Goal: Obtain resource: Download file/media

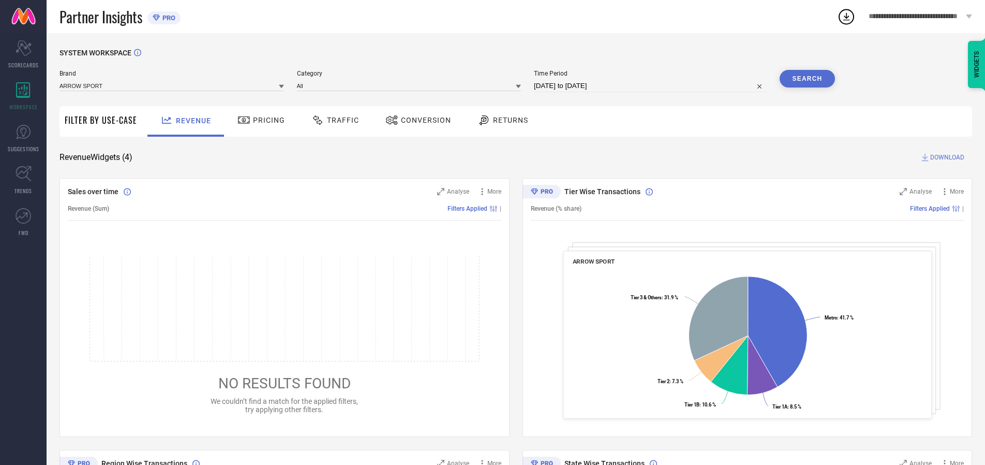
click at [333, 120] on span "Traffic" at bounding box center [343, 120] width 32 height 8
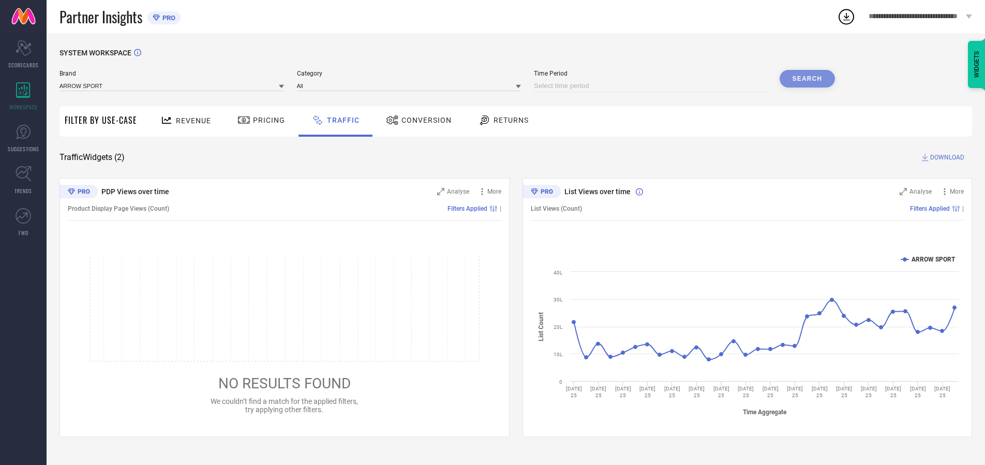
click at [652, 86] on input at bounding box center [650, 86] width 233 height 12
select select "9"
select select "2025"
select select "10"
select select "2025"
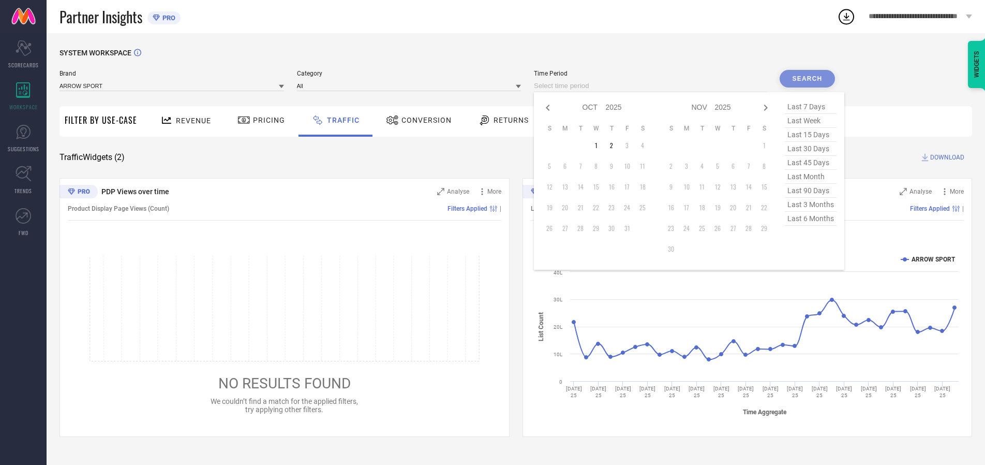
select select "8"
select select "2025"
select select "9"
select select "2025"
click at [646, 207] on td "27" at bounding box center [643, 208] width 16 height 16
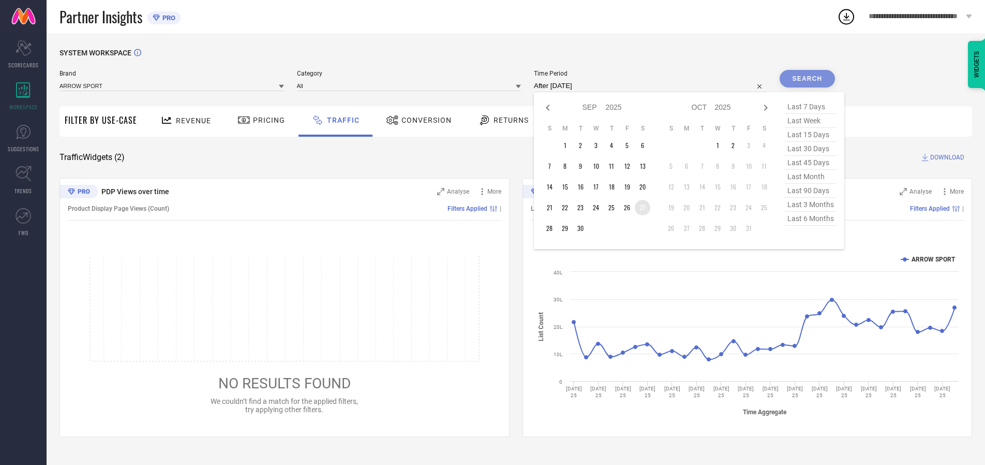
type input "[DATE] to [DATE]"
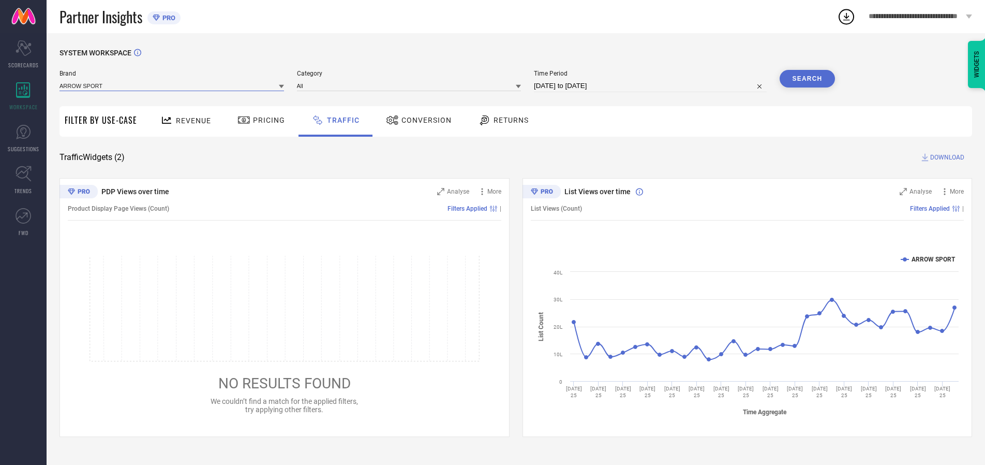
click at [172, 85] on input at bounding box center [172, 85] width 225 height 11
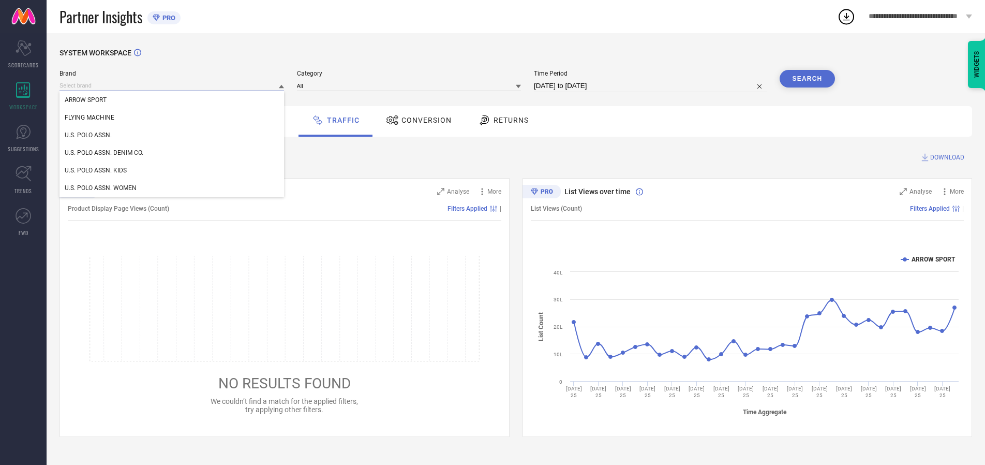
click at [172, 85] on input at bounding box center [172, 85] width 225 height 11
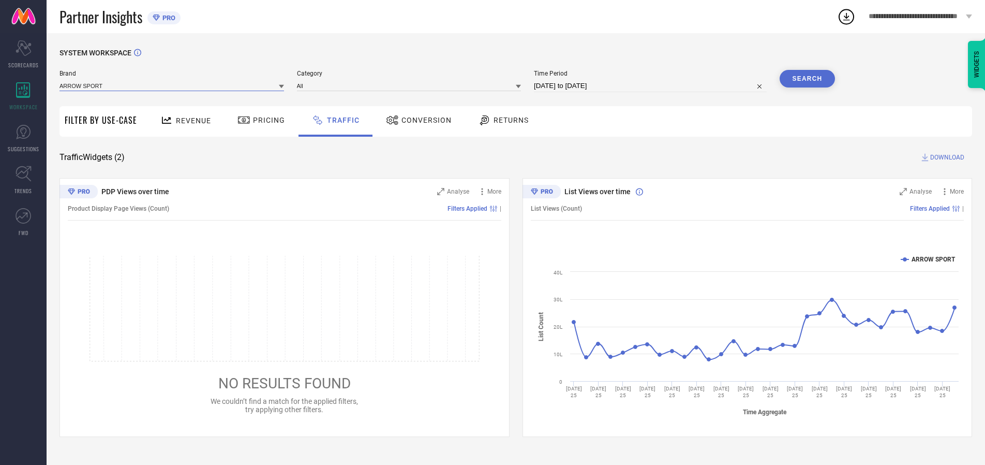
click at [172, 85] on input at bounding box center [172, 85] width 225 height 11
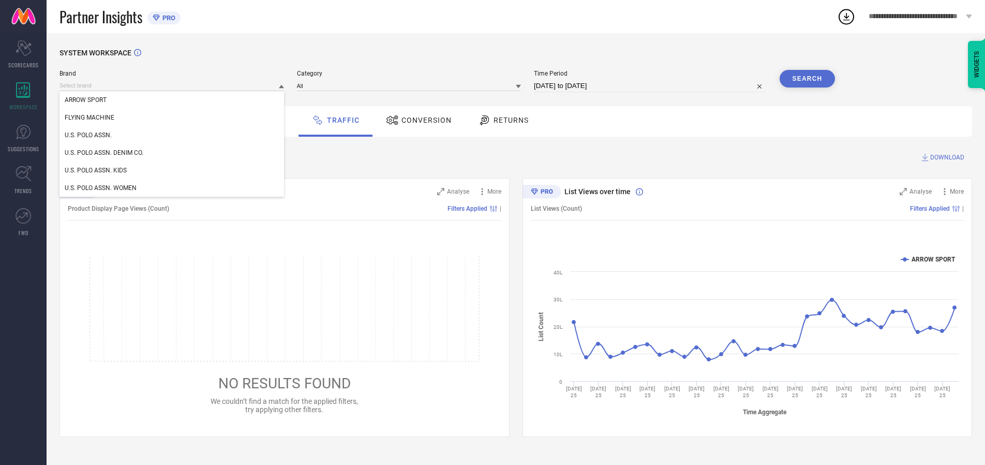
click at [172, 135] on div "U.S. POLO ASSN." at bounding box center [172, 135] width 225 height 18
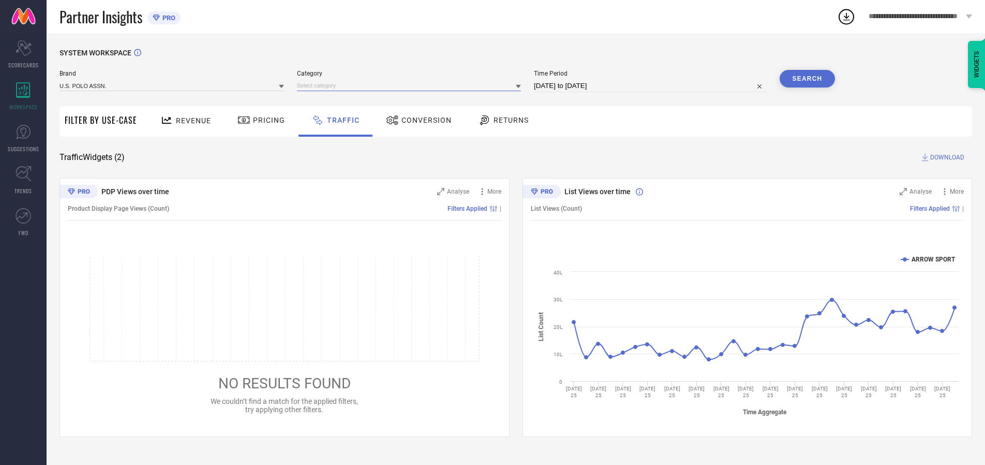
click at [411, 85] on input at bounding box center [409, 85] width 225 height 11
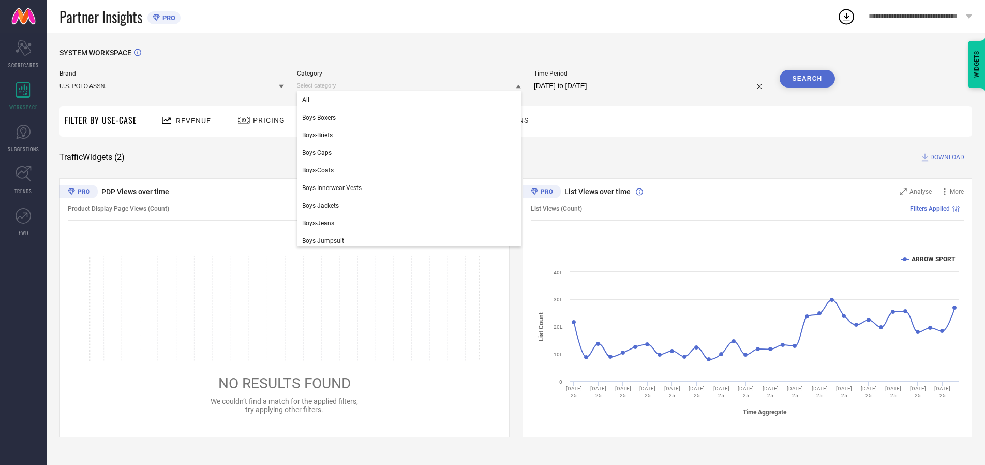
click at [411, 100] on div "All" at bounding box center [409, 100] width 225 height 18
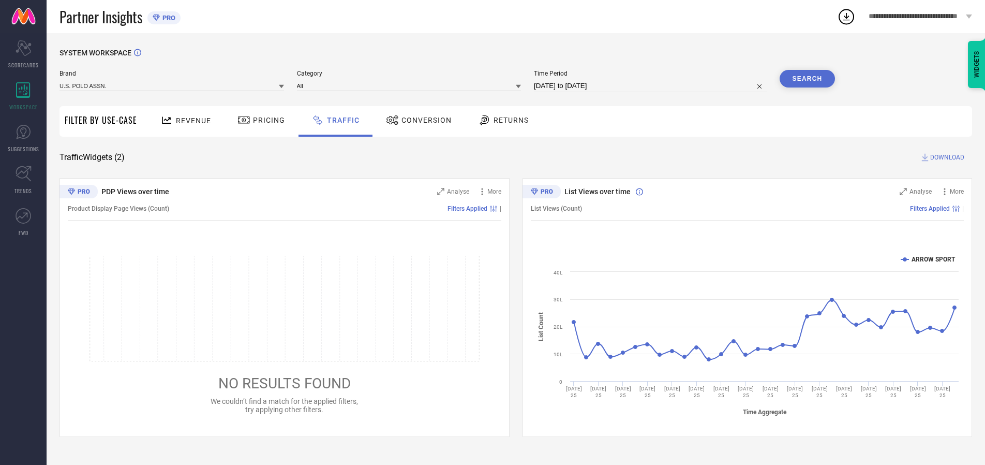
click at [807, 79] on button "Search" at bounding box center [808, 79] width 56 height 18
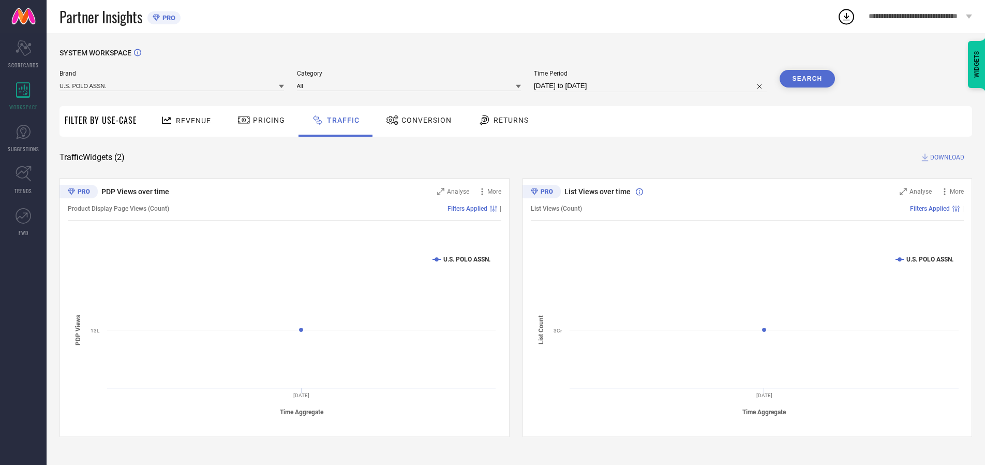
click at [946, 157] on span "DOWNLOAD" at bounding box center [947, 157] width 34 height 10
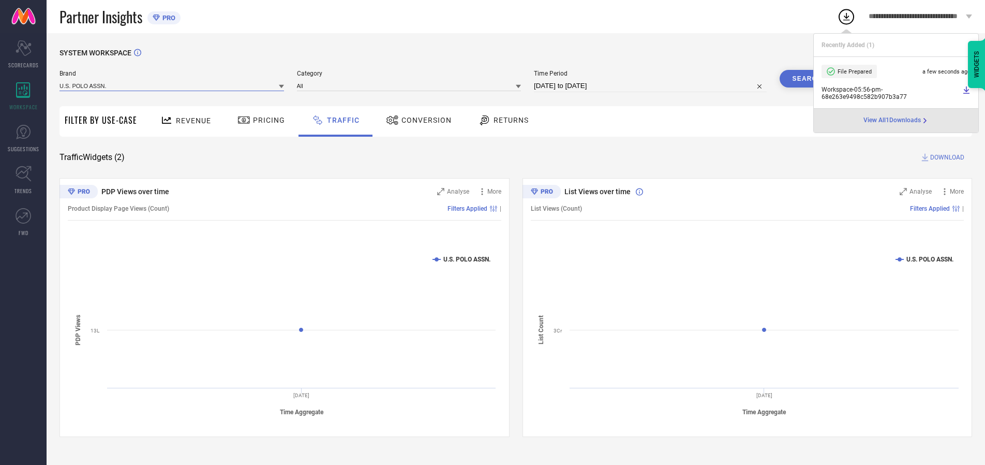
click at [172, 85] on input at bounding box center [172, 85] width 225 height 11
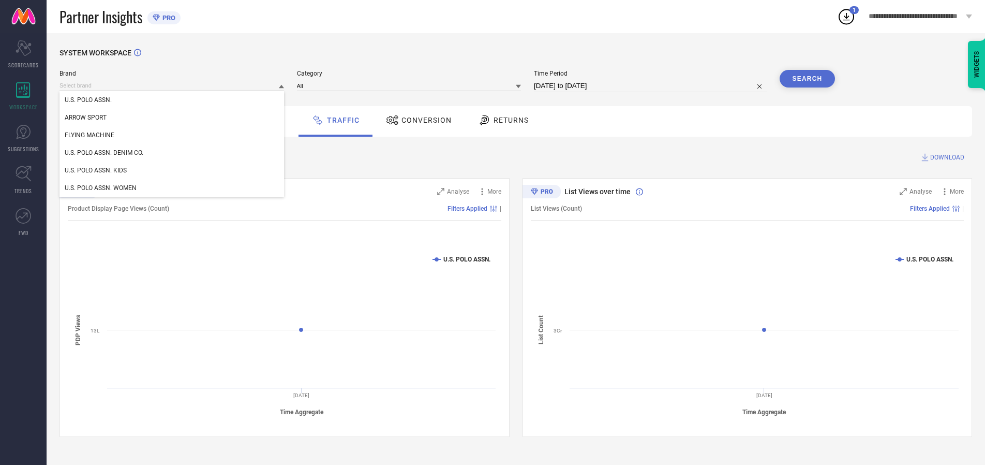
click at [172, 153] on div "U.S. POLO ASSN. DENIM CO." at bounding box center [172, 153] width 225 height 18
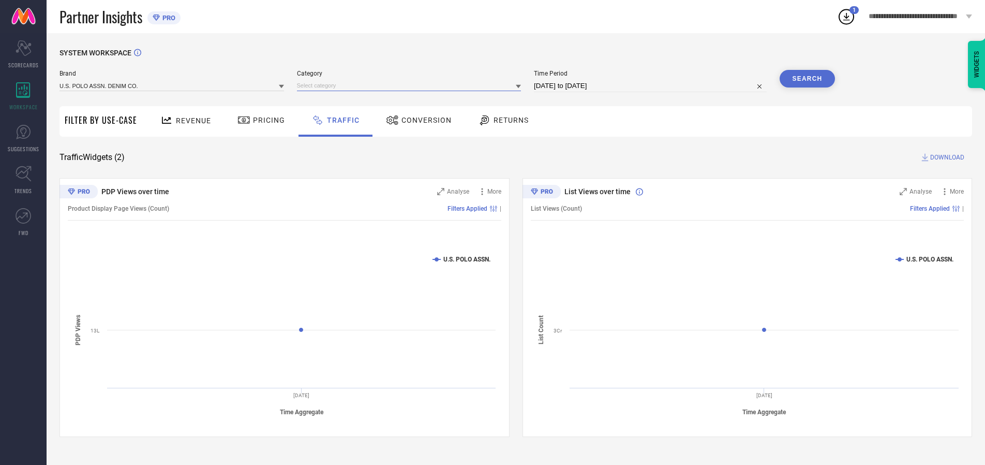
click at [411, 85] on input at bounding box center [409, 85] width 225 height 11
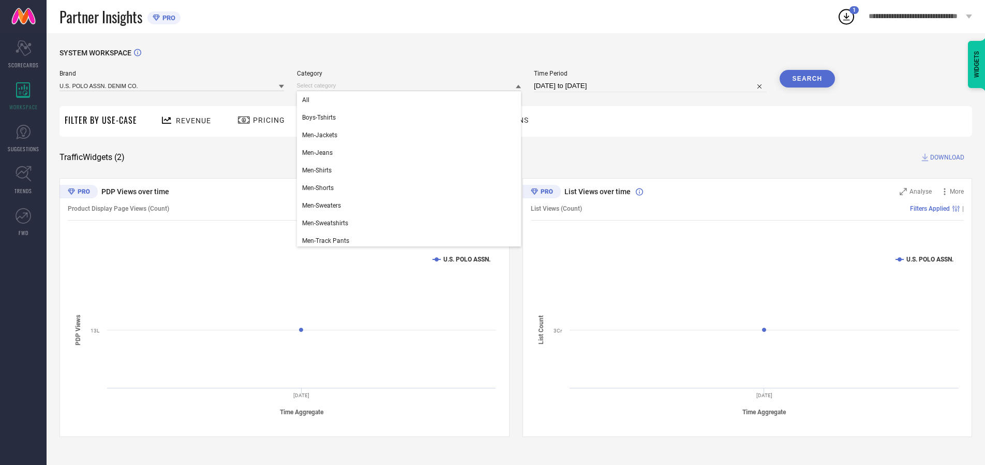
click at [411, 100] on div "All" at bounding box center [409, 100] width 225 height 18
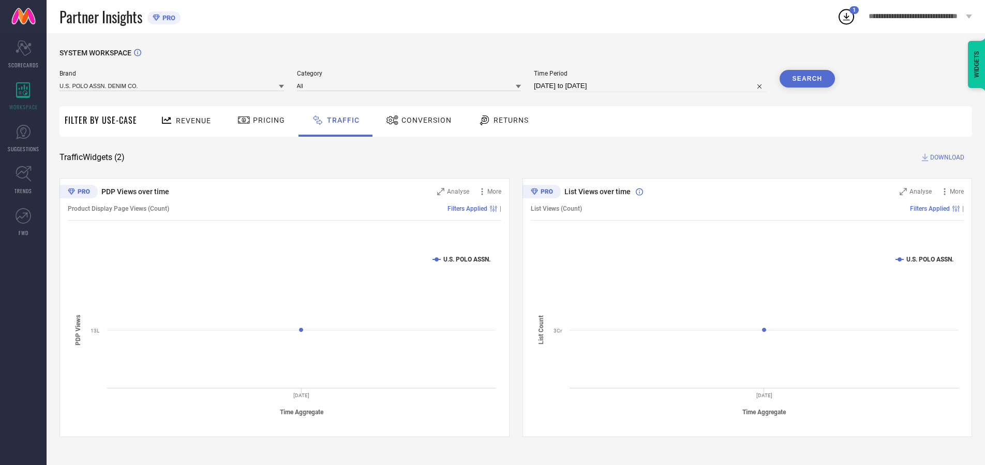
click at [807, 79] on button "Search" at bounding box center [808, 79] width 56 height 18
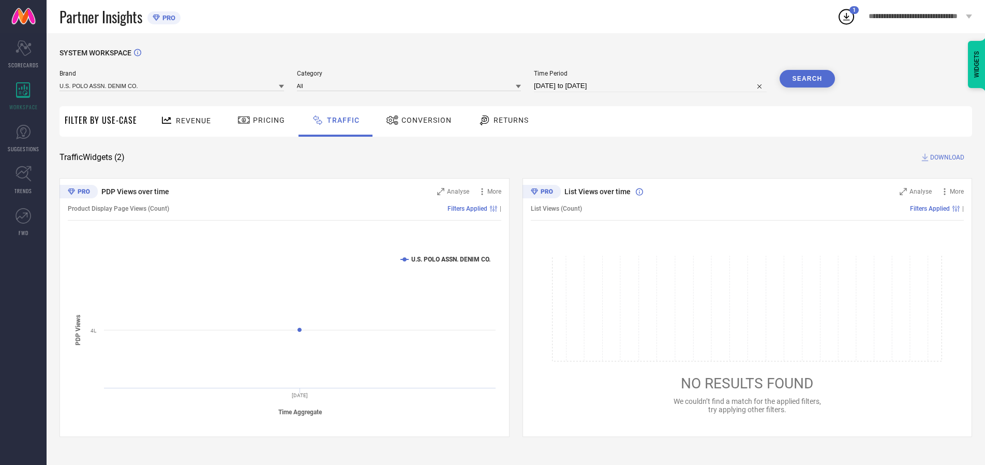
click at [946, 157] on span "DOWNLOAD" at bounding box center [947, 157] width 34 height 10
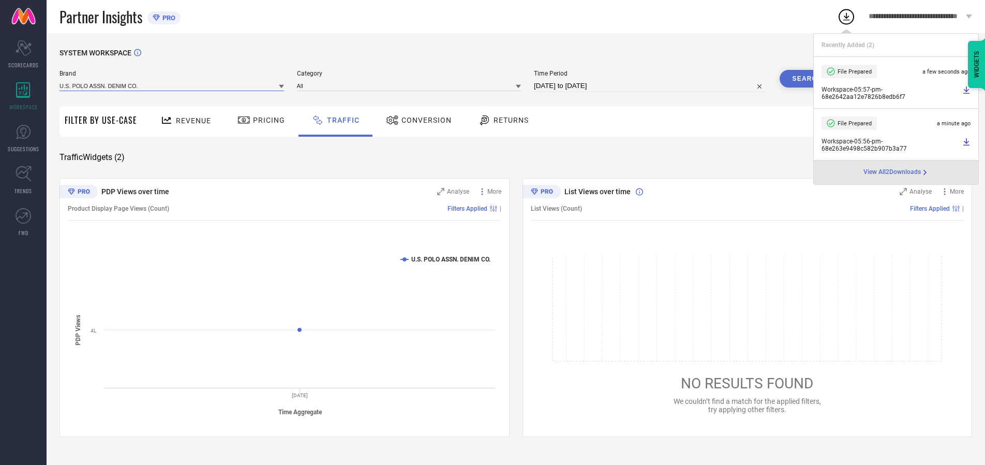
click at [172, 85] on input at bounding box center [172, 85] width 225 height 11
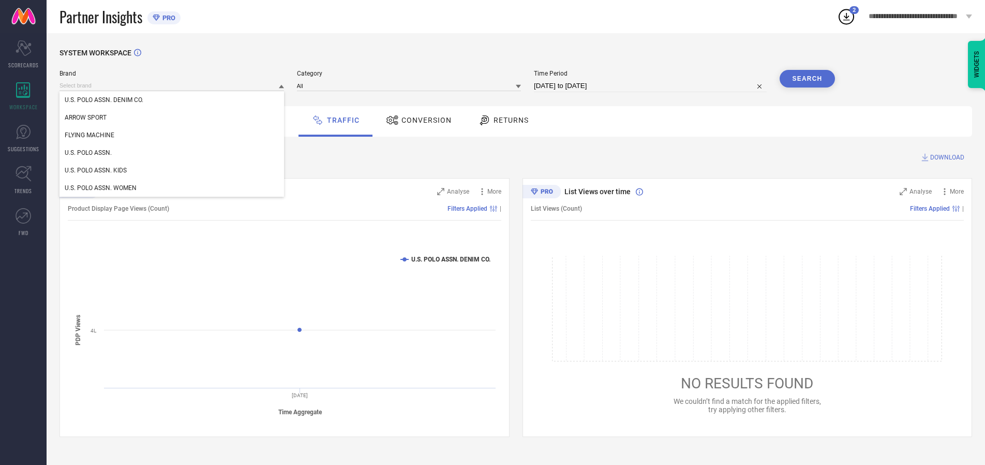
click at [172, 170] on div "U.S. POLO ASSN. KIDS" at bounding box center [172, 170] width 225 height 18
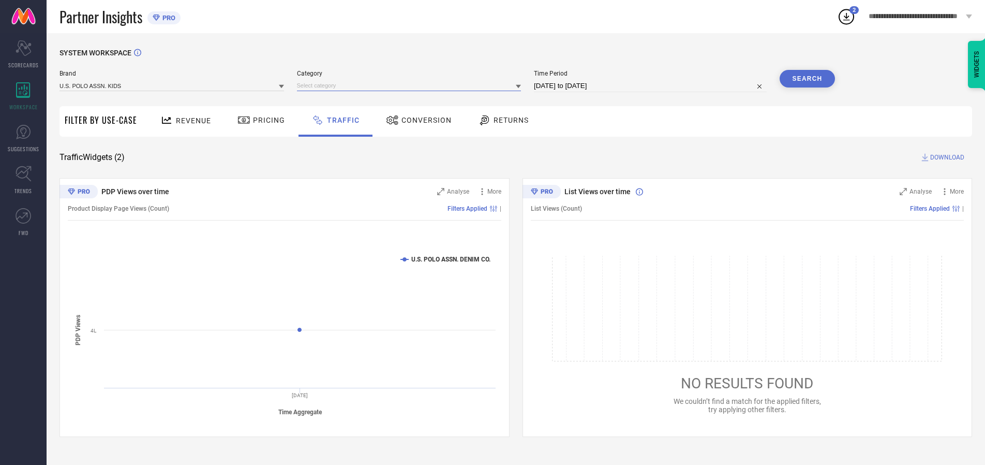
click at [411, 85] on input at bounding box center [409, 85] width 225 height 11
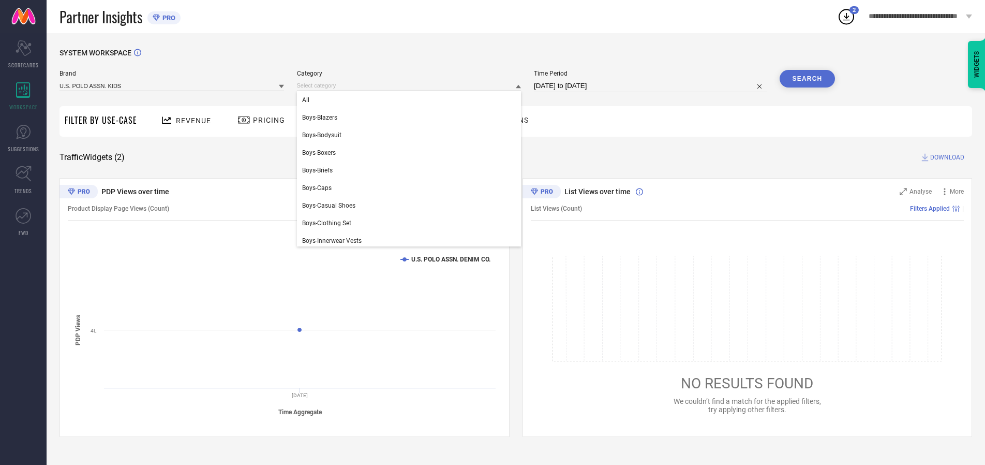
click at [411, 100] on div "All" at bounding box center [409, 100] width 225 height 18
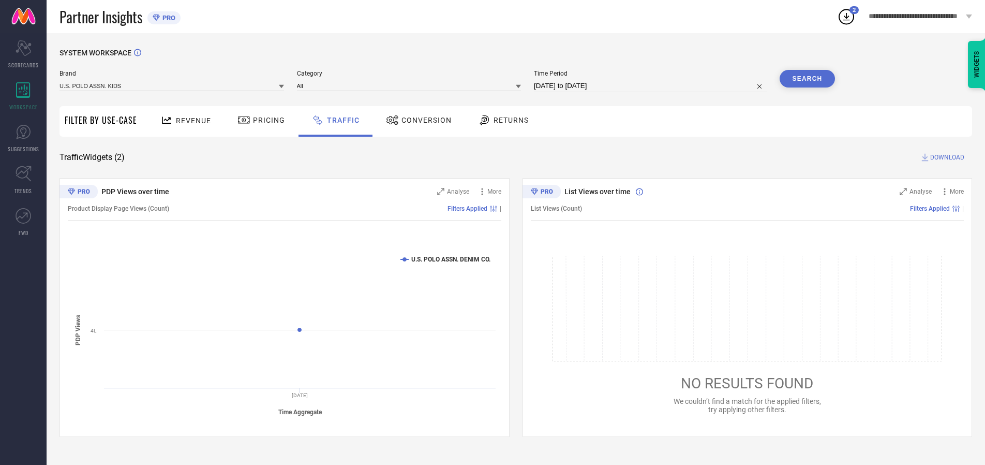
click at [807, 79] on button "Search" at bounding box center [808, 79] width 56 height 18
click at [946, 157] on span "DOWNLOAD" at bounding box center [947, 157] width 34 height 10
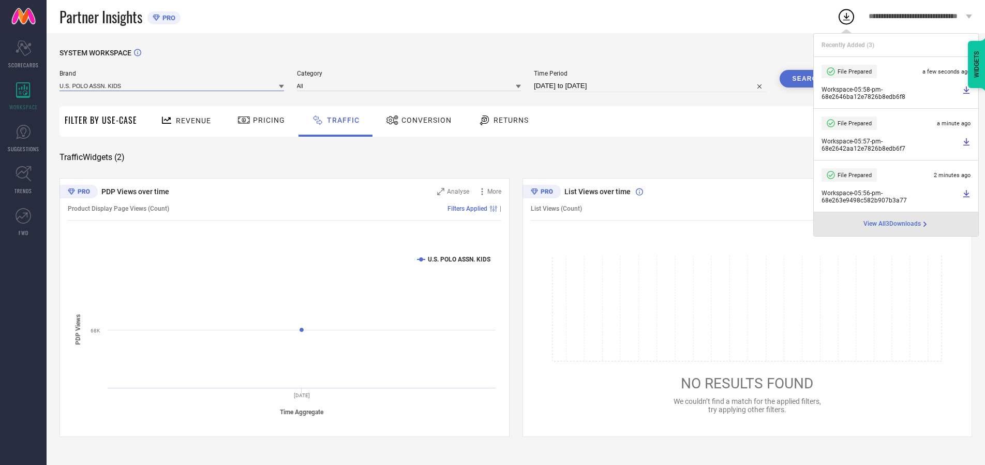
click at [172, 85] on input at bounding box center [172, 85] width 225 height 11
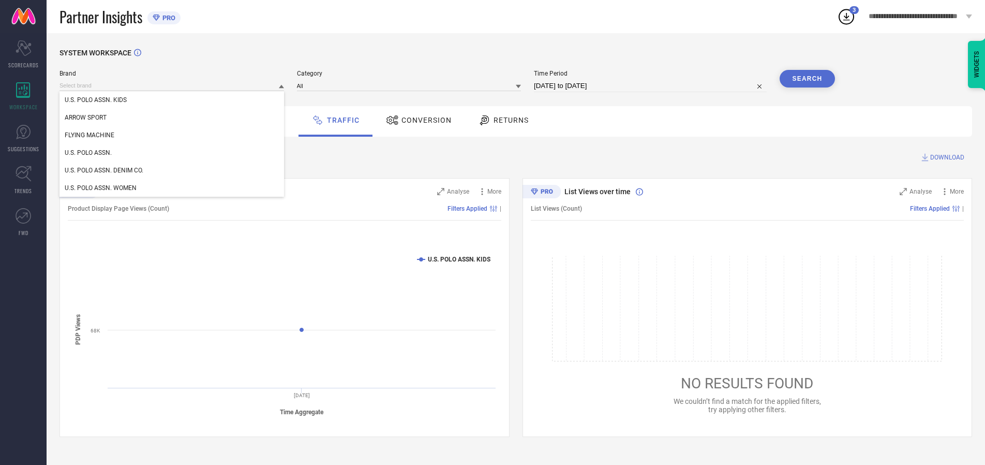
click at [172, 188] on div "U.S. POLO ASSN. WOMEN" at bounding box center [172, 188] width 225 height 18
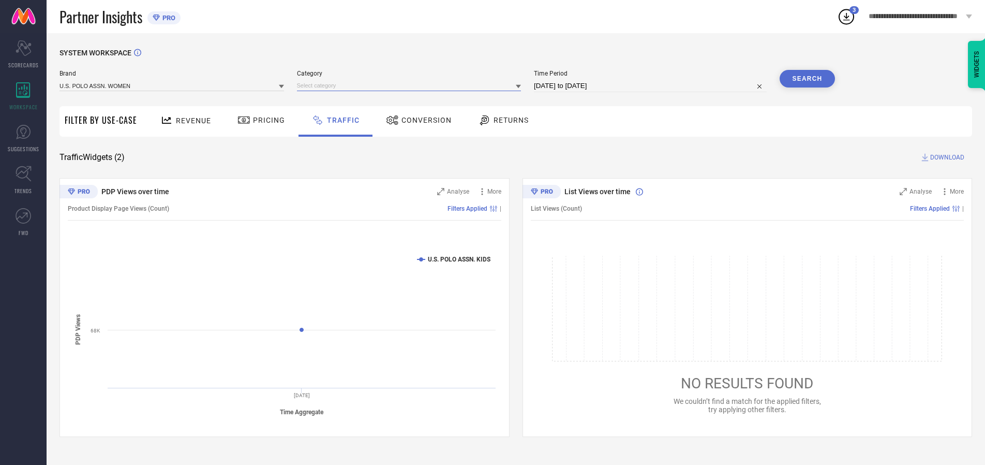
click at [411, 85] on input at bounding box center [409, 85] width 225 height 11
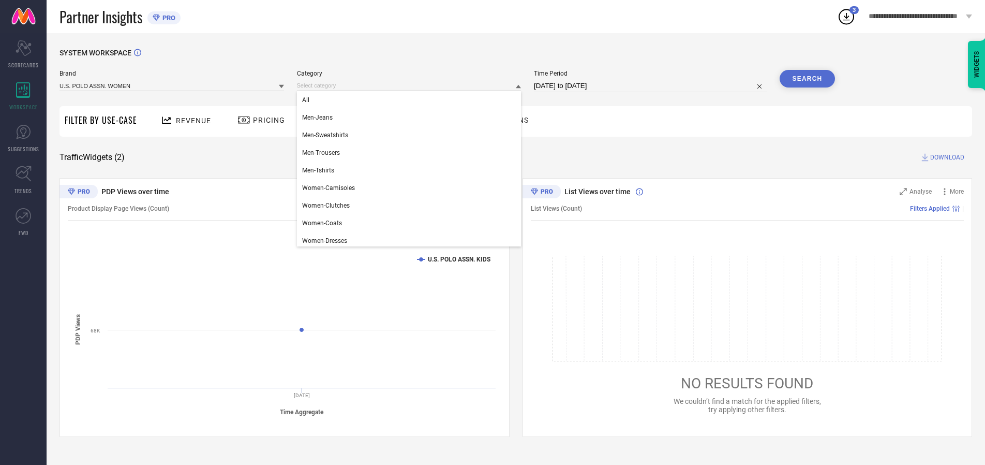
click at [411, 100] on div "All" at bounding box center [409, 100] width 225 height 18
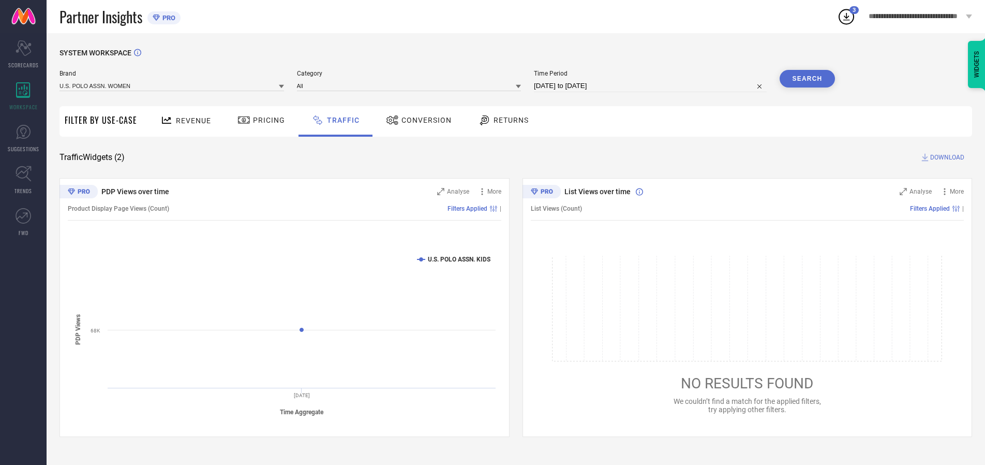
click at [807, 79] on button "Search" at bounding box center [808, 79] width 56 height 18
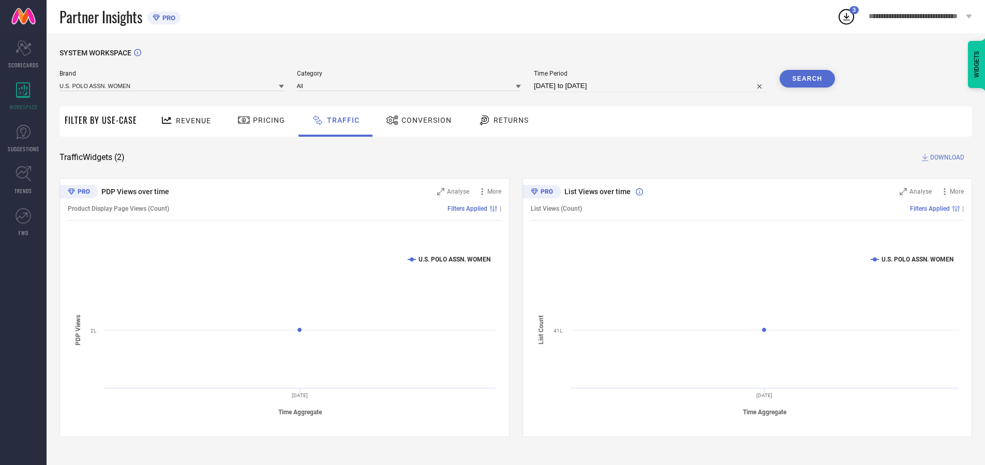
click at [946, 157] on span "DOWNLOAD" at bounding box center [947, 157] width 34 height 10
click at [652, 86] on input at bounding box center [650, 86] width 233 height 12
select select "9"
select select "2025"
select select "10"
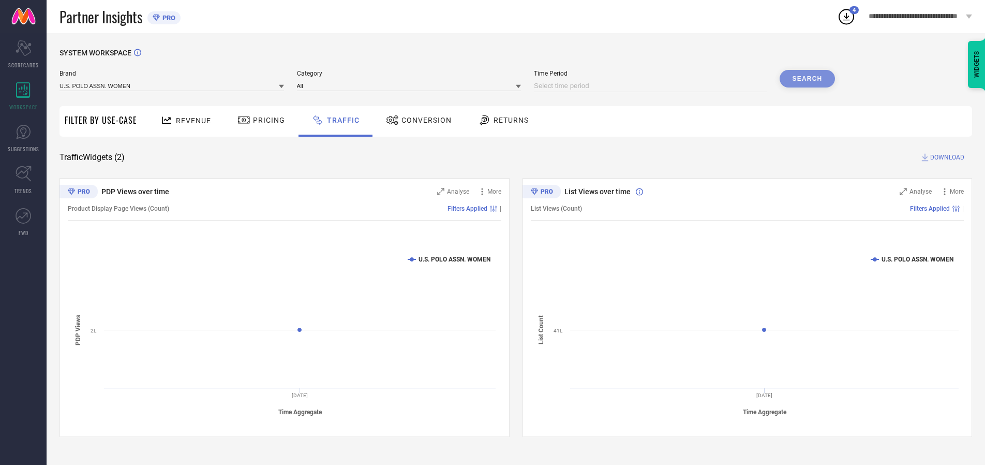
select select "2025"
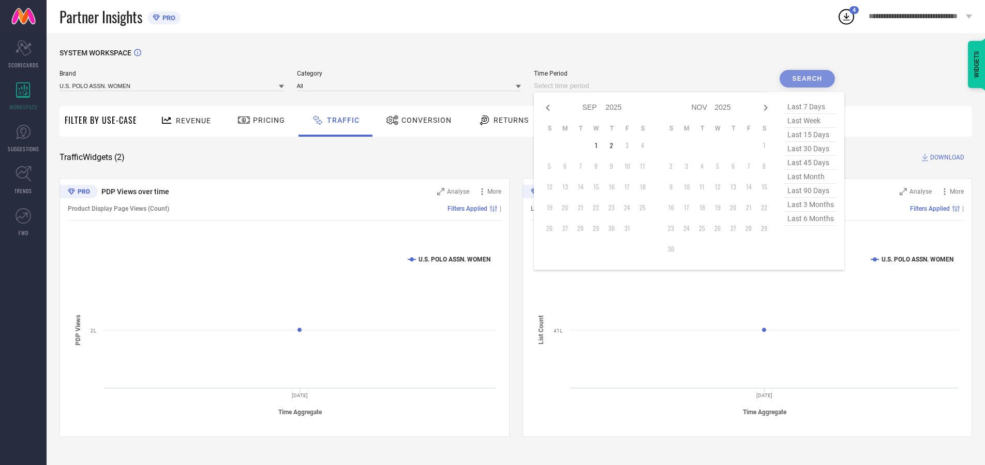
select select "8"
select select "2025"
select select "9"
select select "2025"
click at [553, 228] on td "28" at bounding box center [550, 228] width 16 height 16
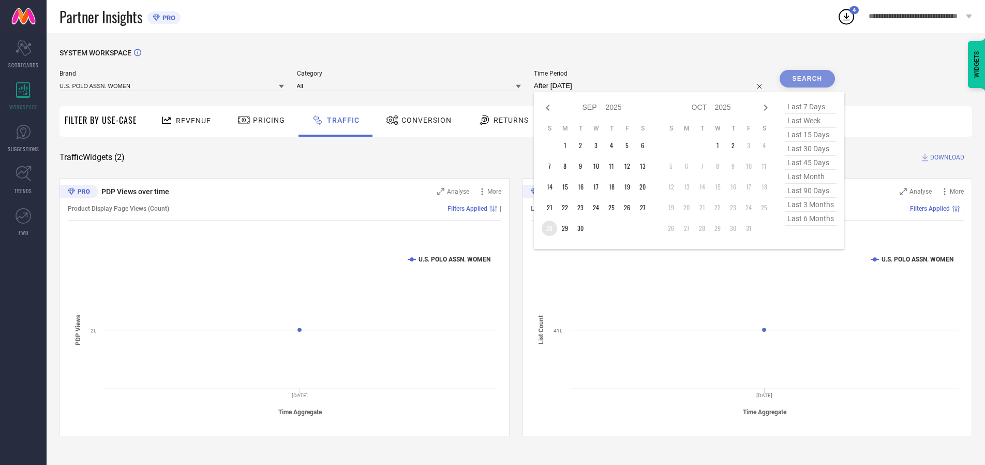
type input "[DATE] to [DATE]"
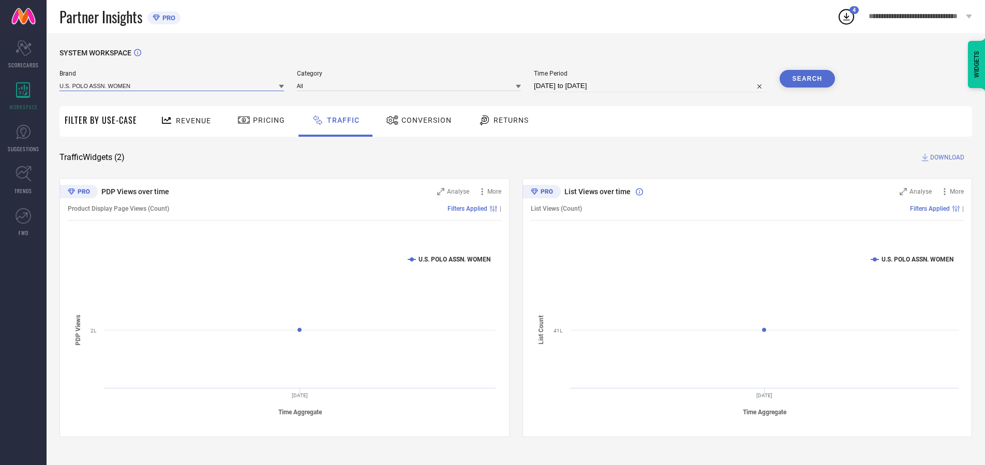
click at [172, 85] on input at bounding box center [172, 85] width 225 height 11
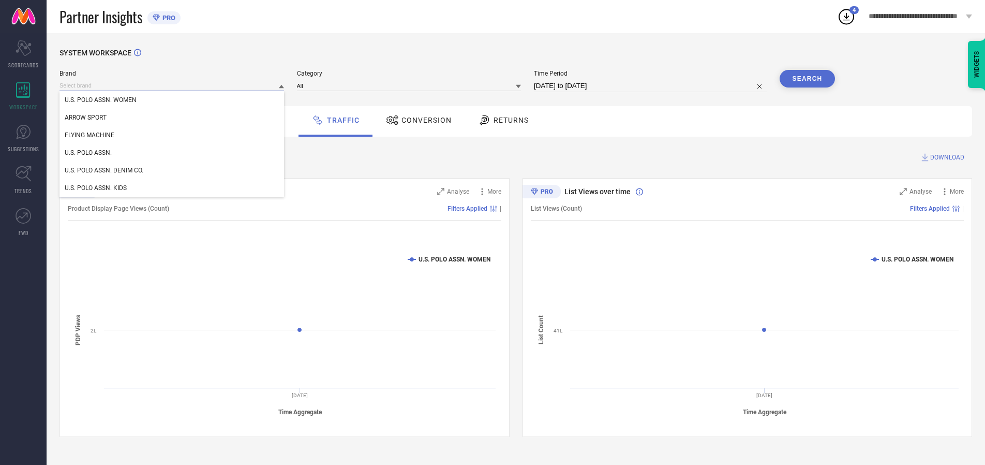
click at [172, 85] on input at bounding box center [172, 85] width 225 height 11
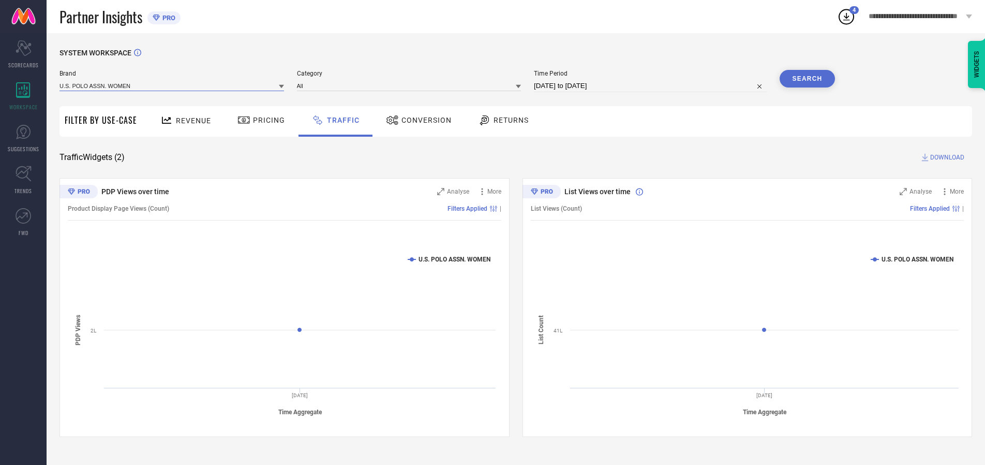
click at [172, 85] on input at bounding box center [172, 85] width 225 height 11
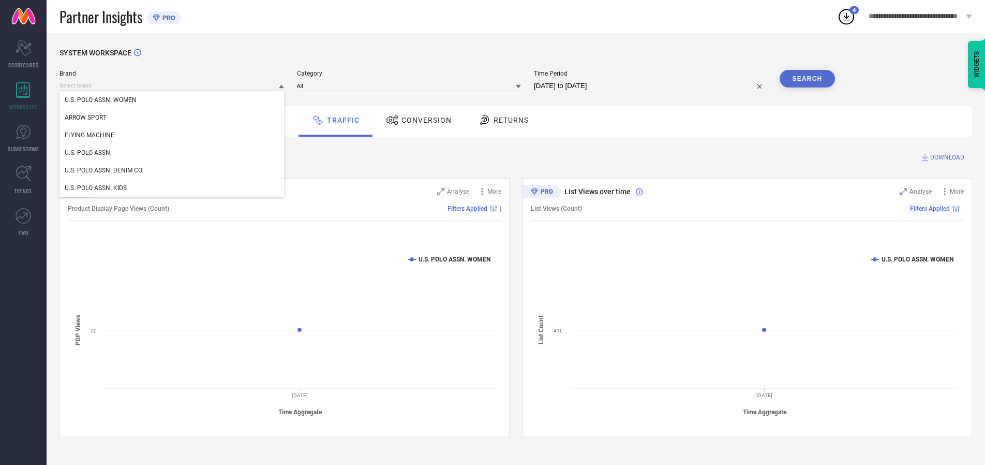
click at [172, 100] on div "U.S. POLO ASSN. WOMEN" at bounding box center [172, 100] width 225 height 18
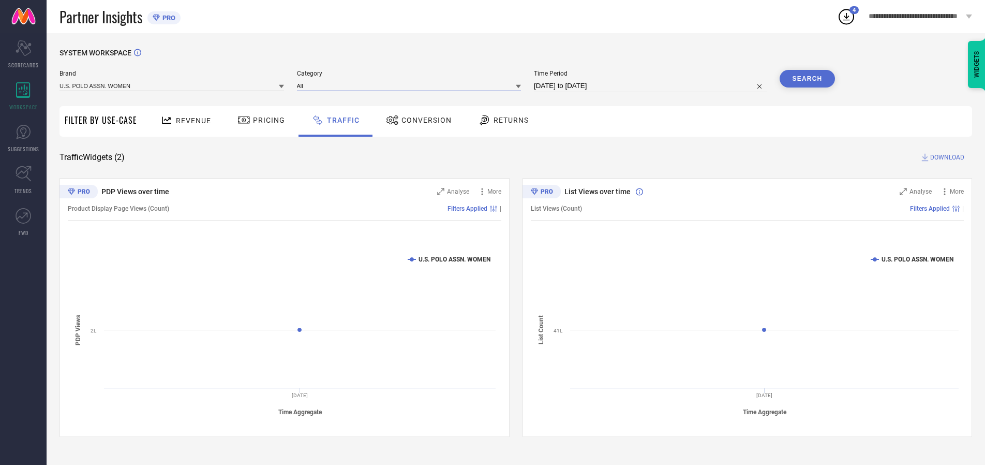
click at [411, 85] on input at bounding box center [409, 85] width 225 height 11
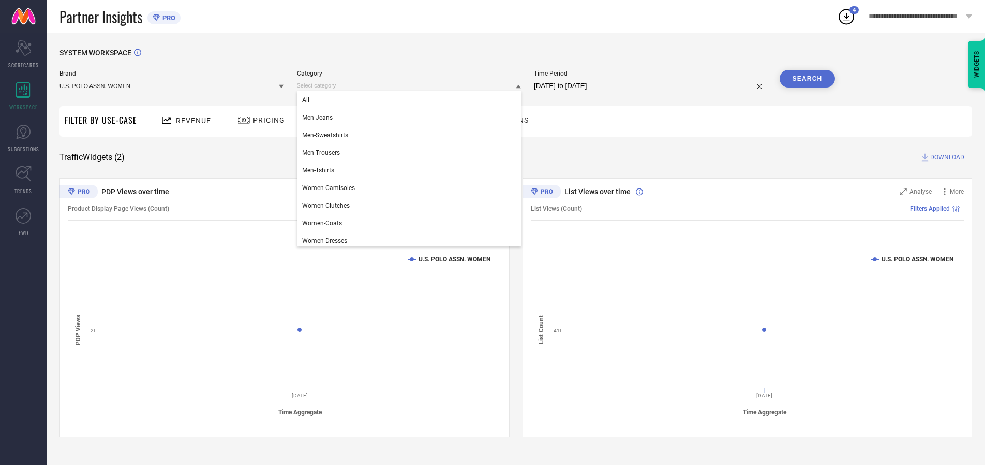
click at [411, 100] on div "All" at bounding box center [409, 100] width 225 height 18
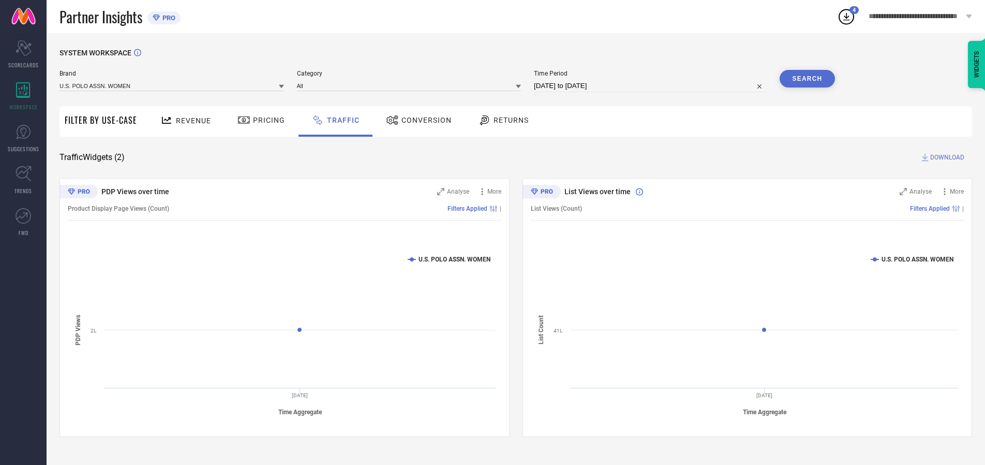
click at [807, 79] on button "Search" at bounding box center [808, 79] width 56 height 18
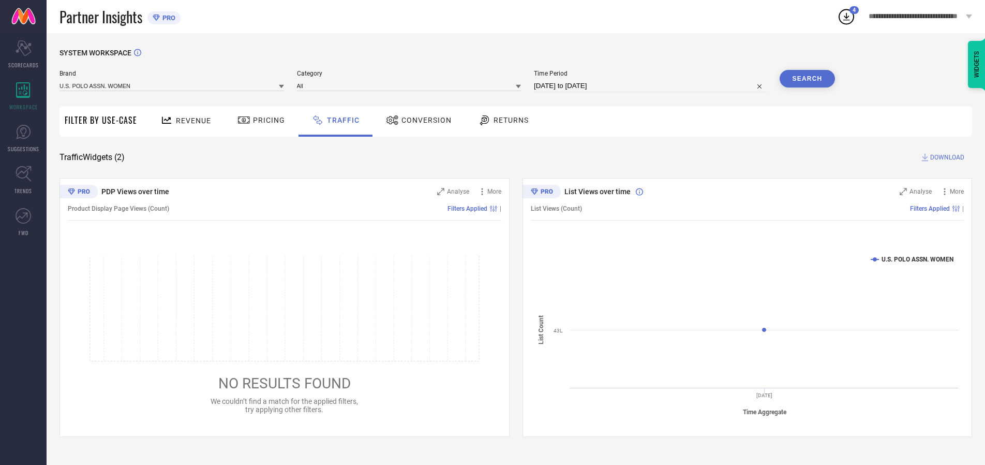
click at [946, 157] on span "DOWNLOAD" at bounding box center [947, 157] width 34 height 10
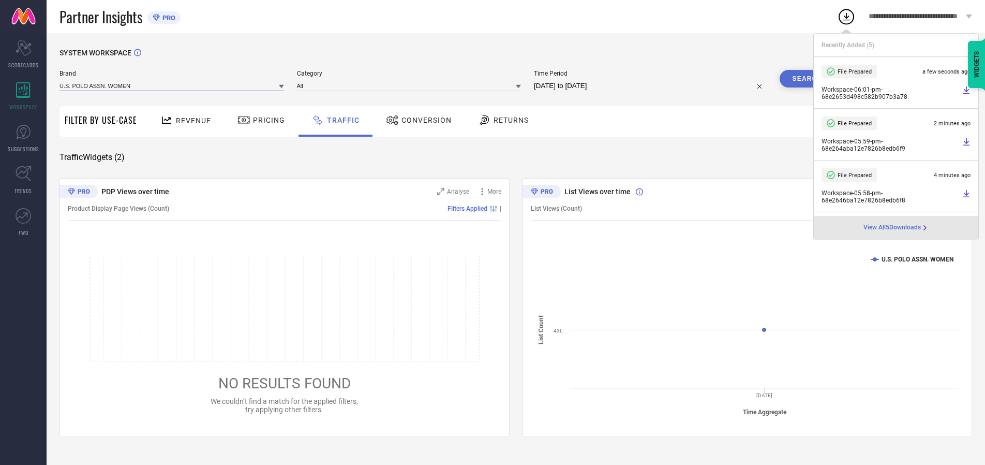
click at [172, 85] on input at bounding box center [172, 85] width 225 height 11
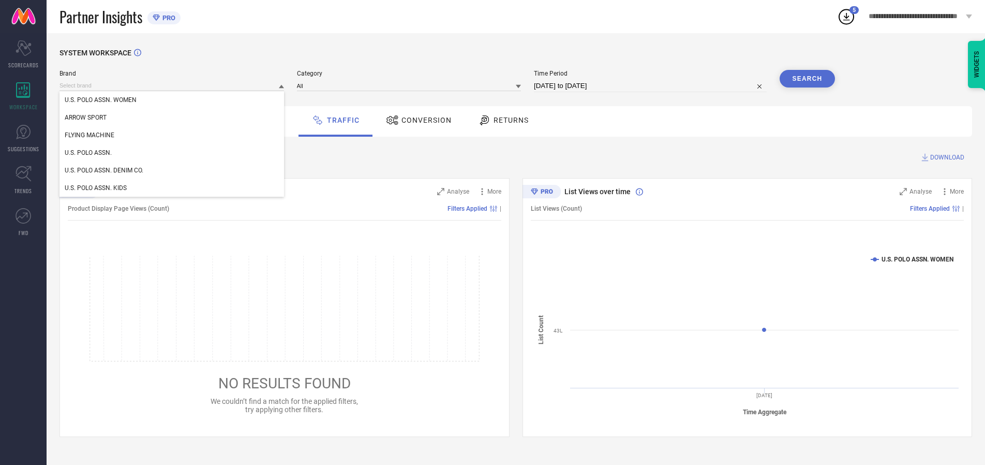
click at [172, 153] on div "U.S. POLO ASSN." at bounding box center [172, 153] width 225 height 18
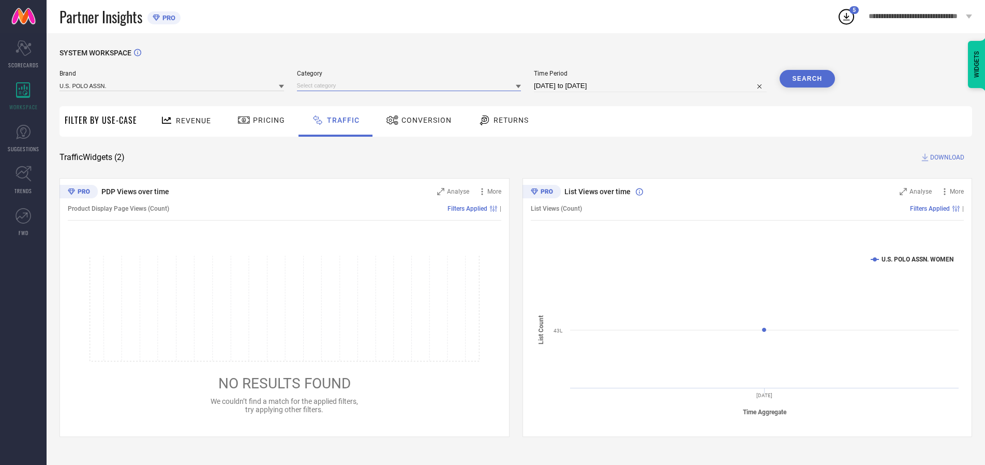
click at [411, 85] on input at bounding box center [409, 85] width 225 height 11
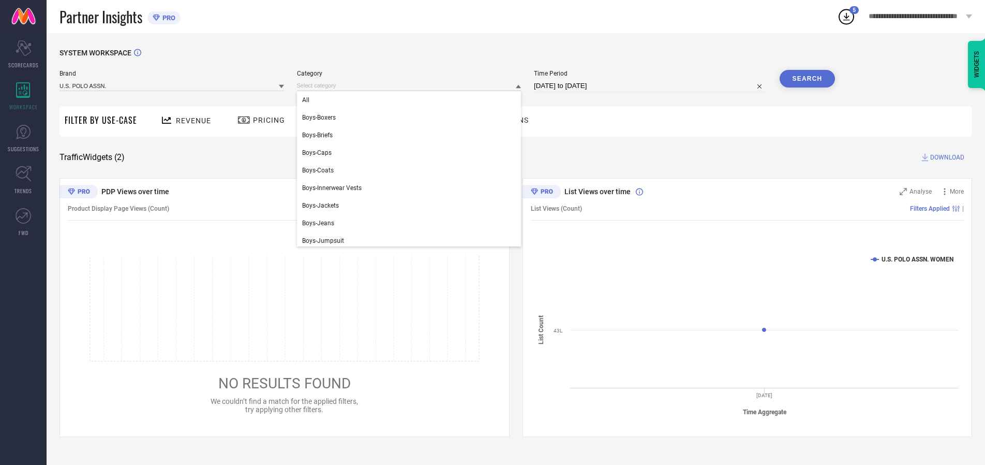
click at [411, 100] on div "All" at bounding box center [409, 100] width 225 height 18
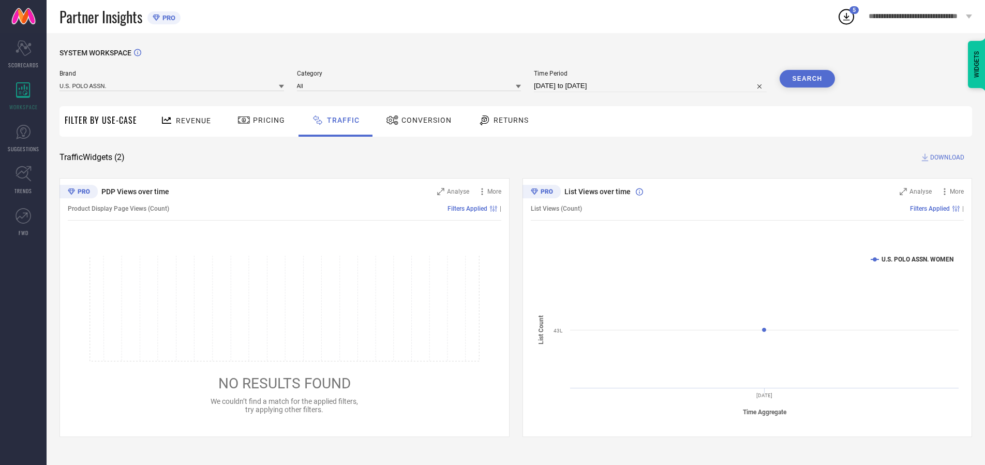
click at [807, 79] on button "Search" at bounding box center [808, 79] width 56 height 18
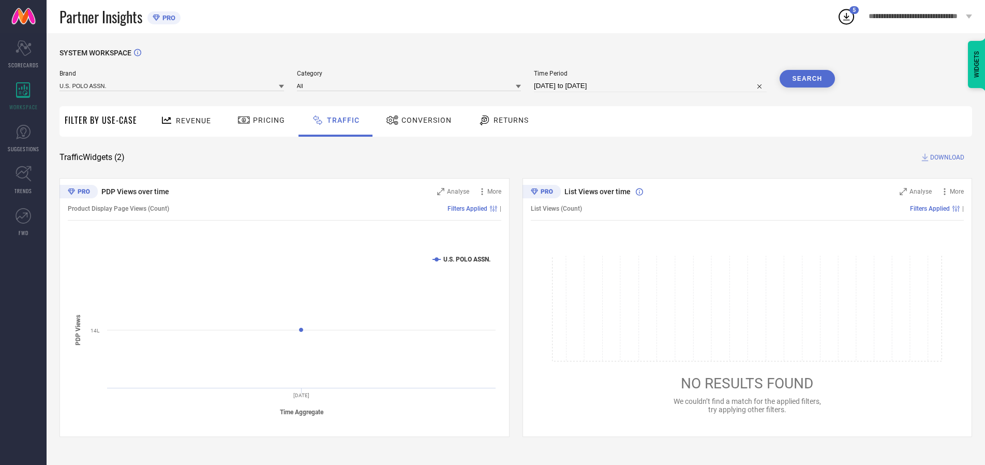
click at [946, 157] on span "DOWNLOAD" at bounding box center [947, 157] width 34 height 10
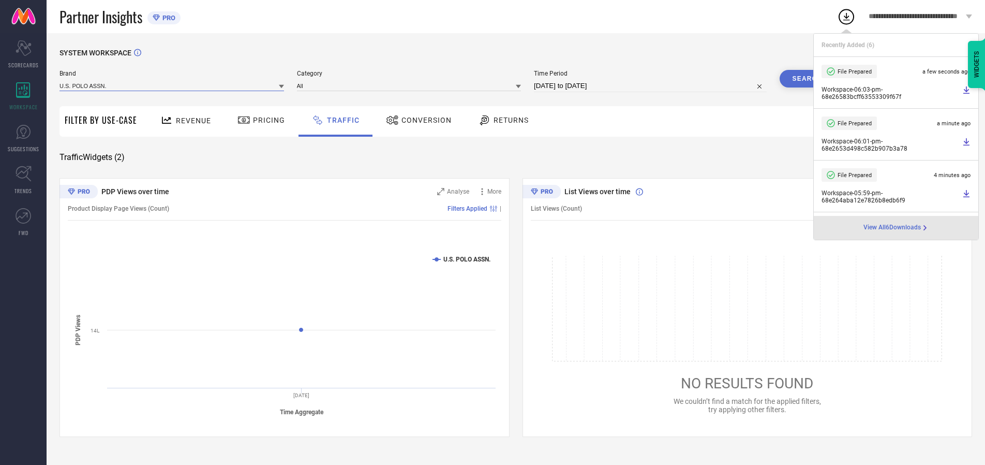
click at [172, 85] on input at bounding box center [172, 85] width 225 height 11
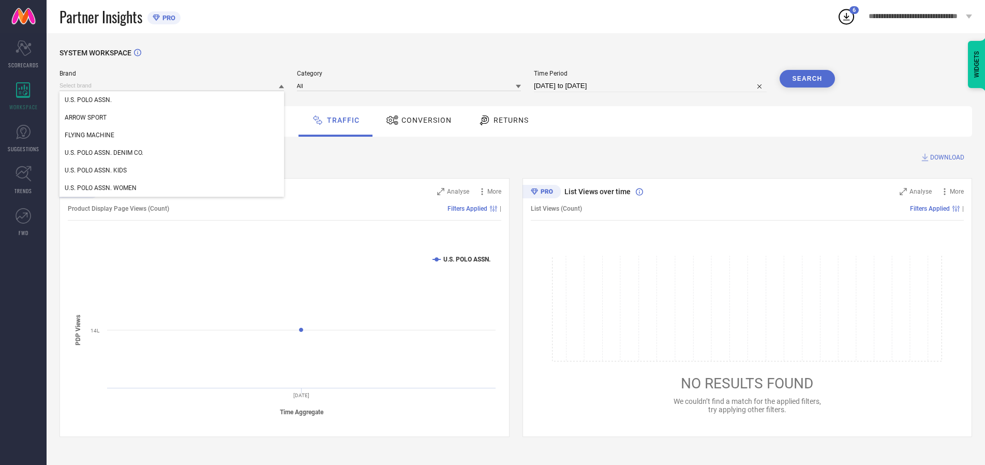
click at [172, 153] on div "U.S. POLO ASSN. DENIM CO." at bounding box center [172, 153] width 225 height 18
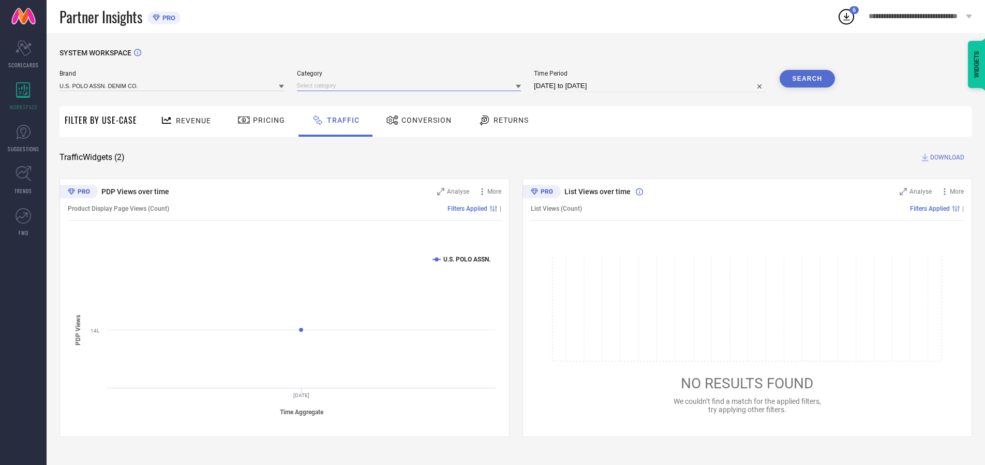
click at [411, 85] on input at bounding box center [409, 85] width 225 height 11
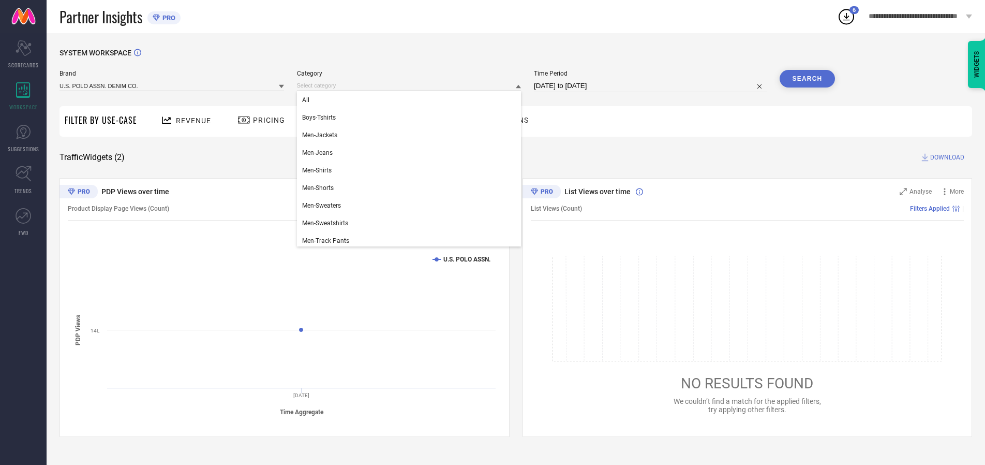
click at [411, 100] on div "All" at bounding box center [409, 100] width 225 height 18
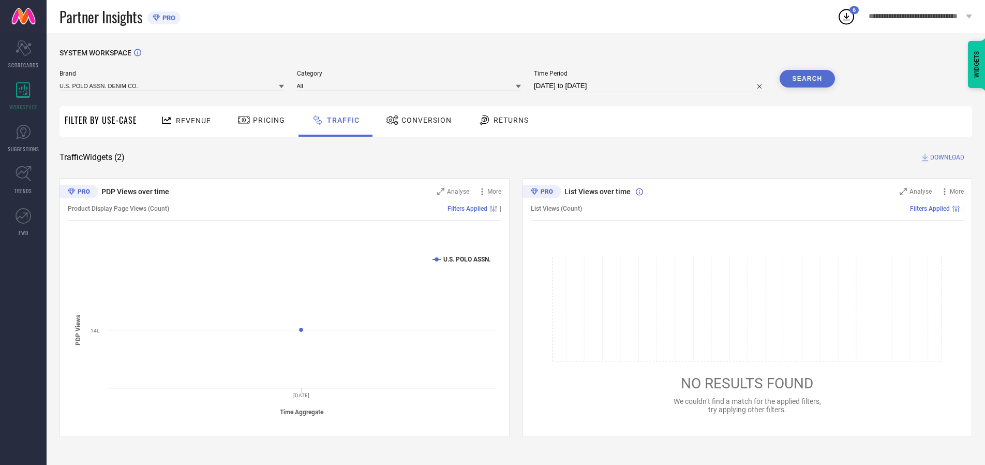
click at [807, 79] on button "Search" at bounding box center [808, 79] width 56 height 18
click at [946, 157] on span "DOWNLOAD" at bounding box center [947, 157] width 34 height 10
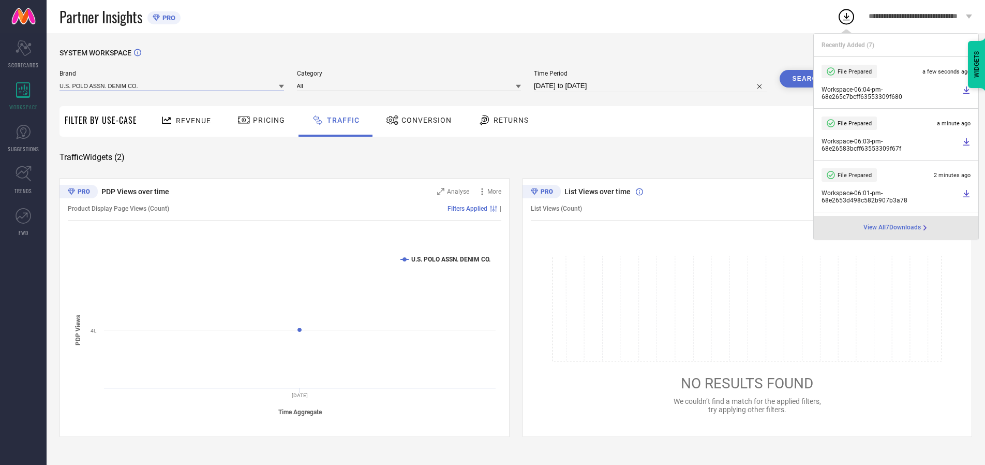
click at [172, 85] on input at bounding box center [172, 85] width 225 height 11
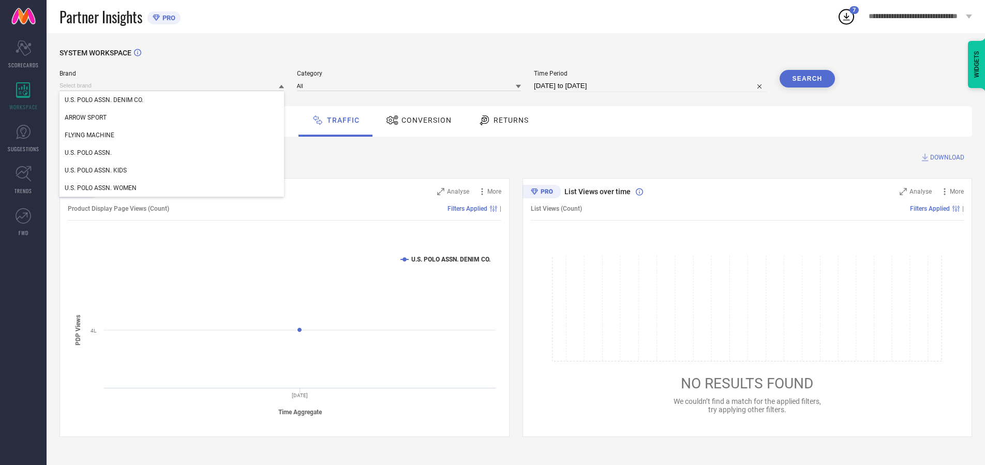
click at [172, 170] on div "U.S. POLO ASSN. KIDS" at bounding box center [172, 170] width 225 height 18
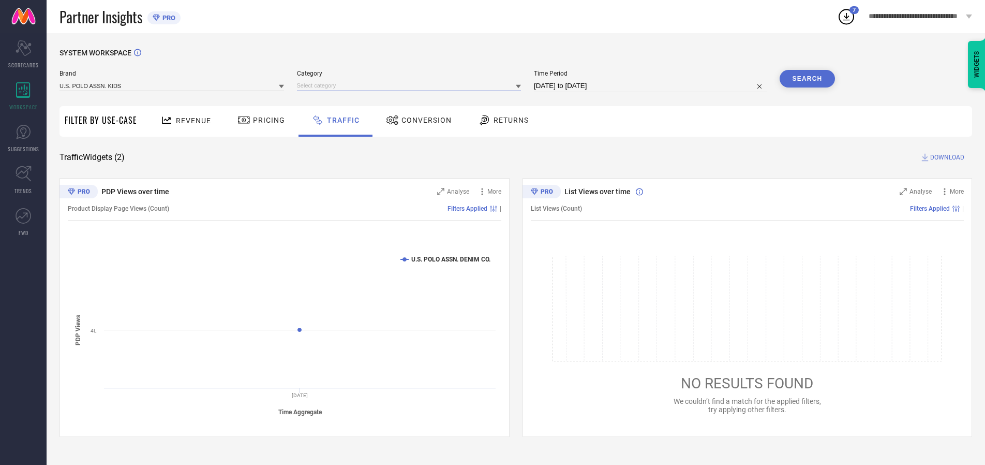
click at [411, 85] on input at bounding box center [409, 85] width 225 height 11
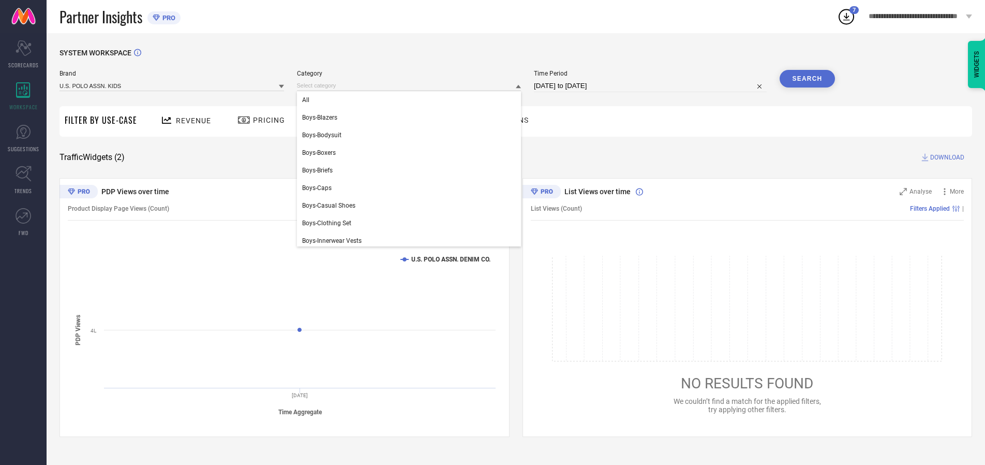
click at [411, 100] on div "All" at bounding box center [409, 100] width 225 height 18
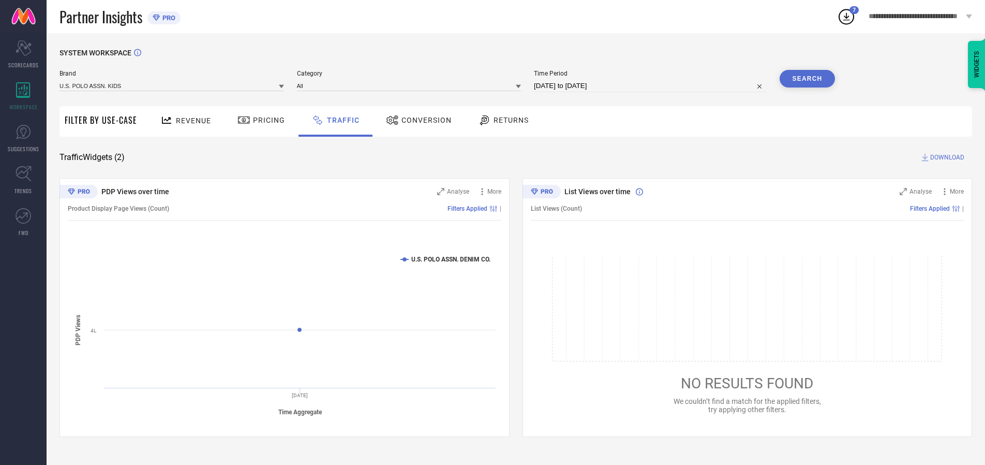
click at [807, 79] on button "Search" at bounding box center [808, 79] width 56 height 18
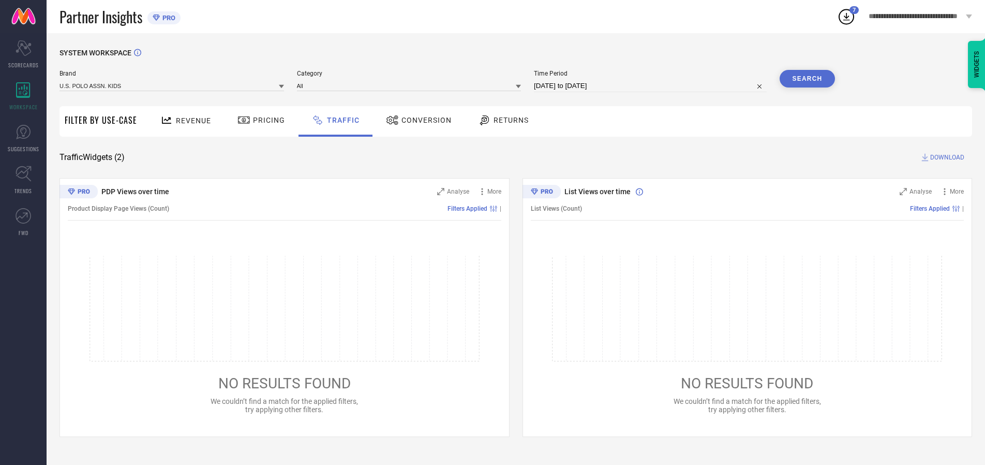
click at [946, 157] on span "DOWNLOAD" at bounding box center [947, 157] width 34 height 10
click at [652, 86] on input at bounding box center [650, 86] width 233 height 12
select select "9"
select select "2025"
select select "10"
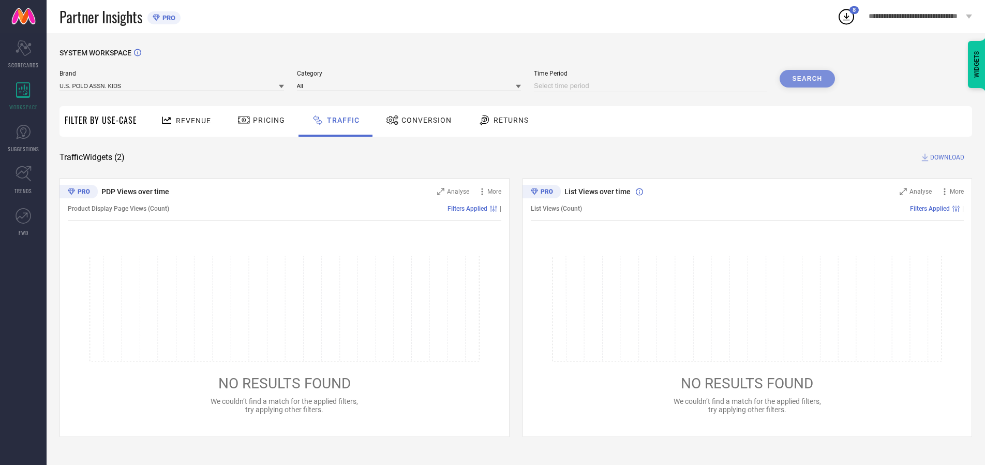
select select "2025"
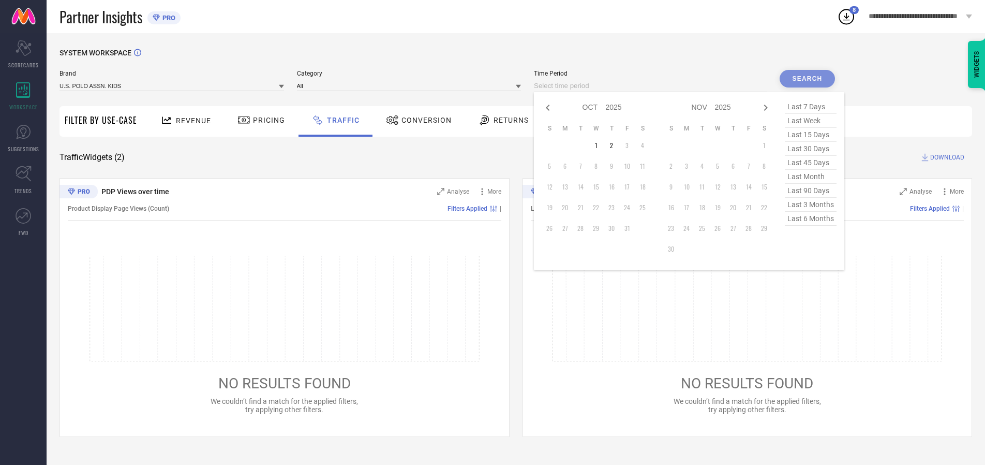
select select "8"
select select "2025"
select select "9"
select select "2025"
click at [568, 228] on td "29" at bounding box center [565, 228] width 16 height 16
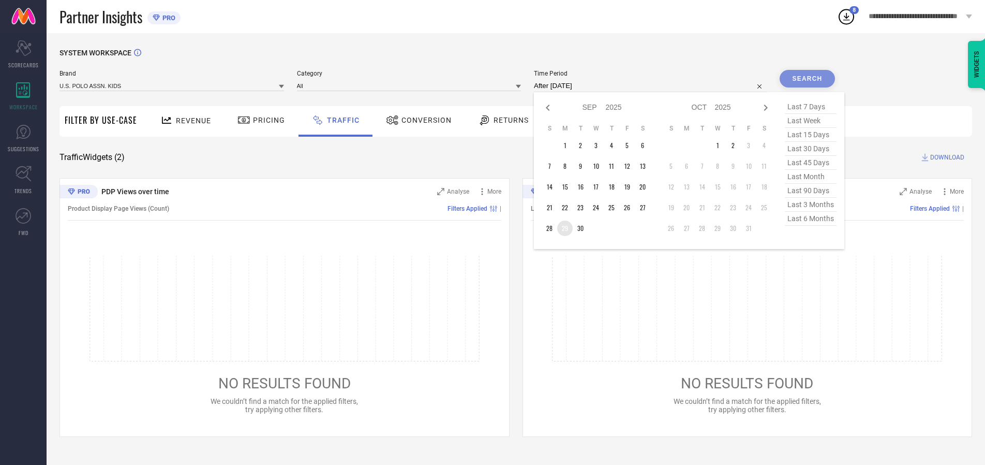
type input "[DATE] to [DATE]"
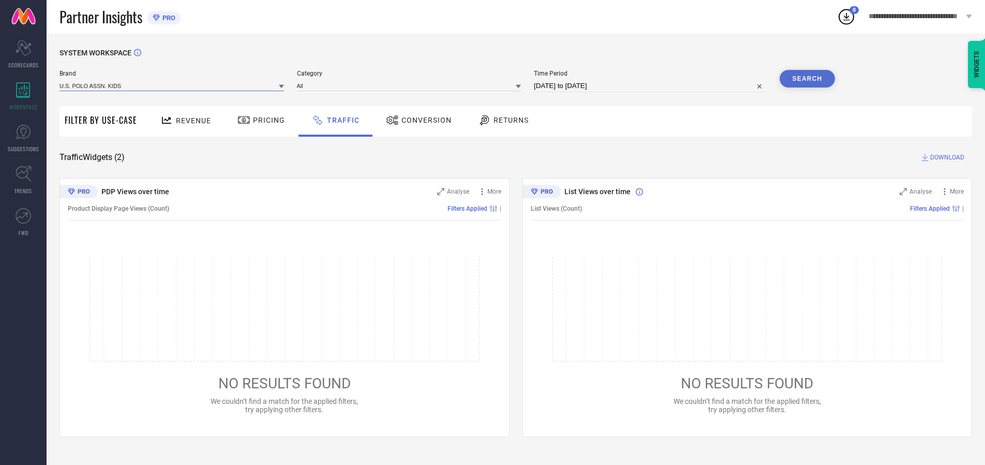
click at [172, 85] on input at bounding box center [172, 85] width 225 height 11
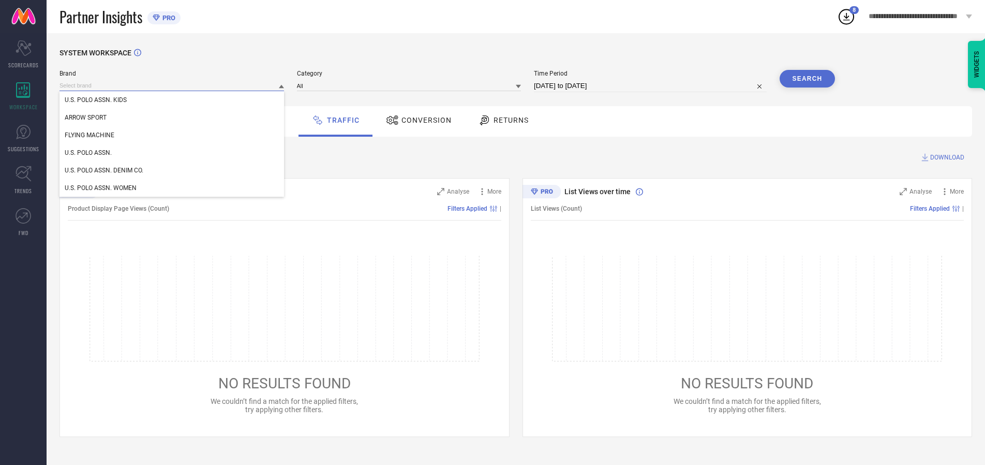
click at [172, 85] on input at bounding box center [172, 85] width 225 height 11
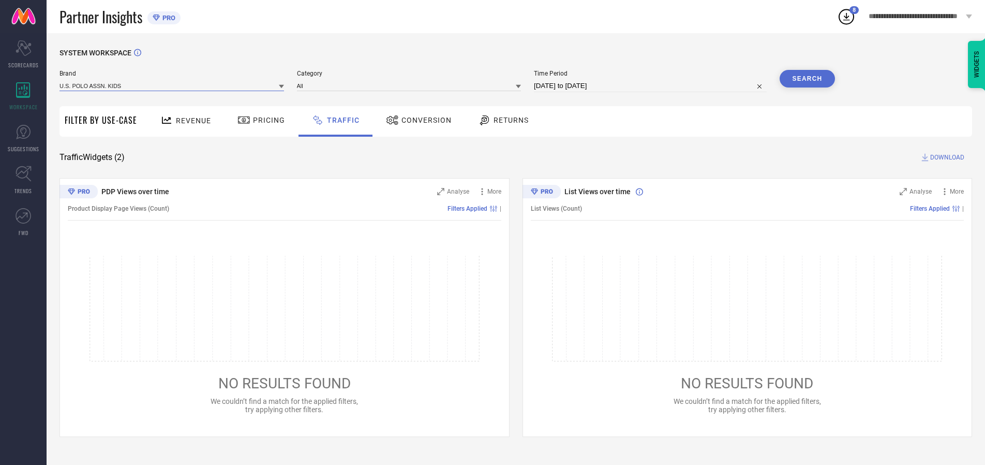
click at [172, 85] on input at bounding box center [172, 85] width 225 height 11
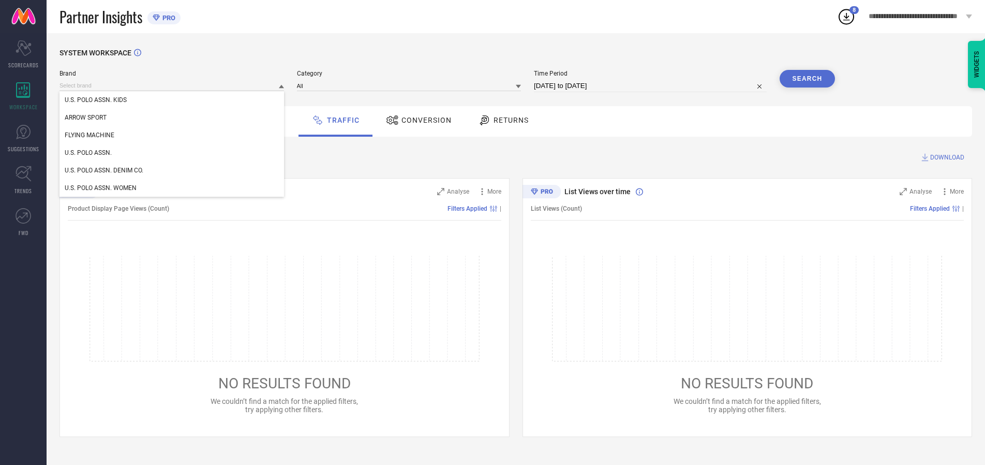
click at [172, 100] on div "U.S. POLO ASSN. KIDS" at bounding box center [172, 100] width 225 height 18
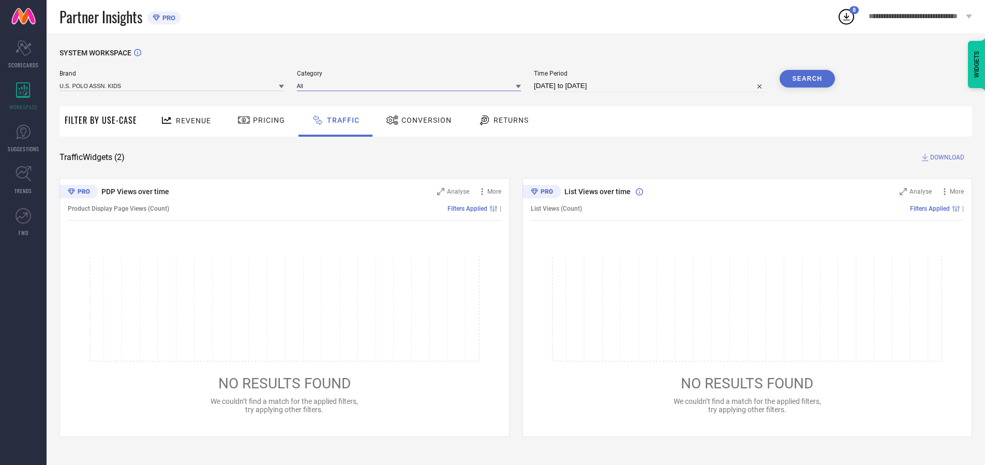
click at [411, 85] on input at bounding box center [409, 85] width 225 height 11
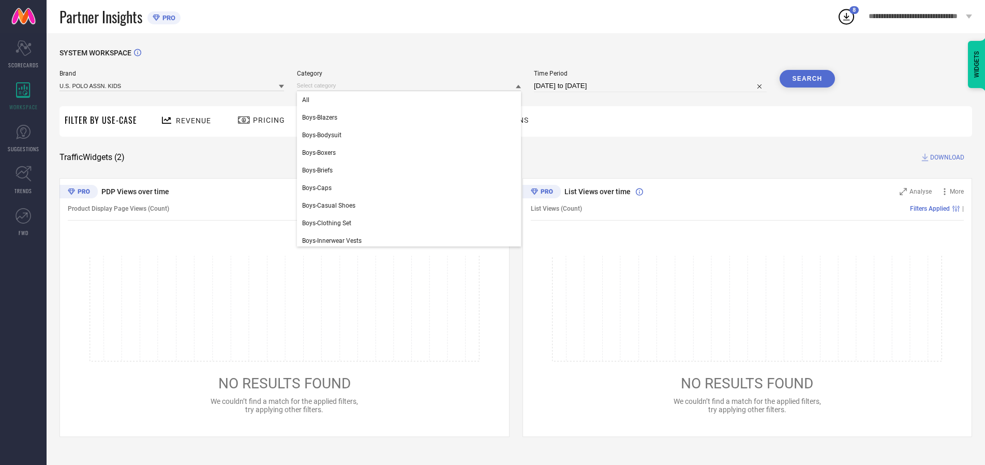
click at [411, 100] on div "All" at bounding box center [409, 100] width 225 height 18
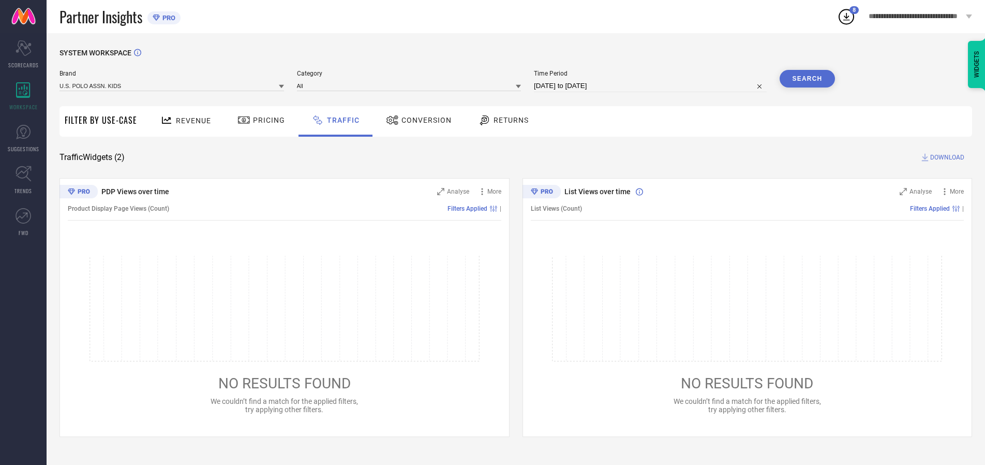
click at [807, 79] on button "Search" at bounding box center [808, 79] width 56 height 18
click at [946, 157] on span "DOWNLOAD" at bounding box center [947, 157] width 34 height 10
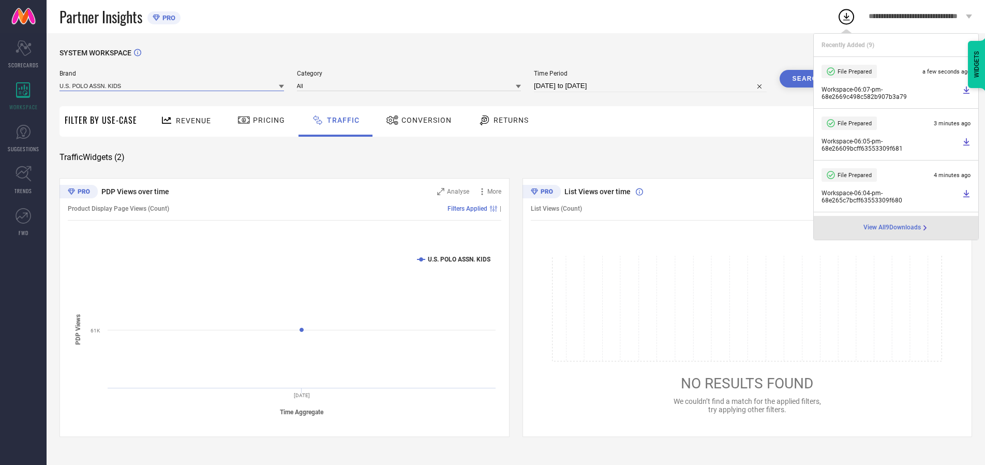
click at [172, 85] on input at bounding box center [172, 85] width 225 height 11
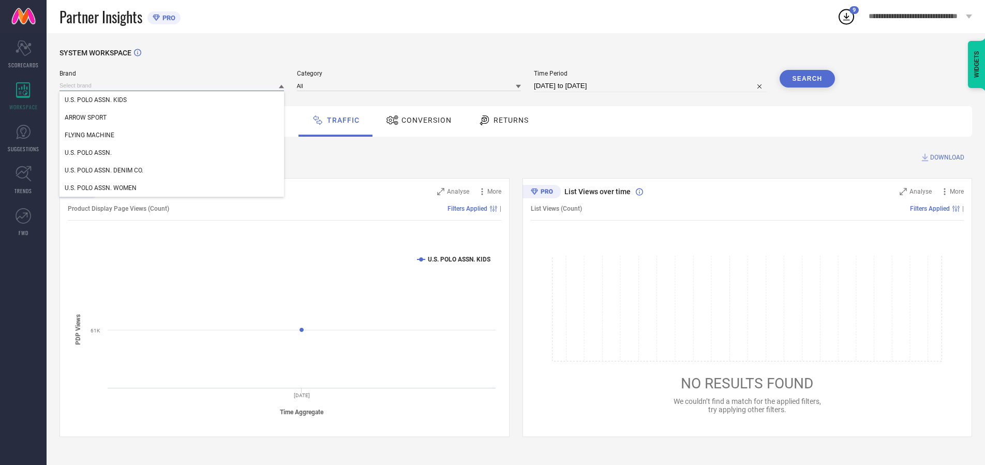
click at [172, 153] on div "U.S. POLO ASSN." at bounding box center [172, 153] width 225 height 18
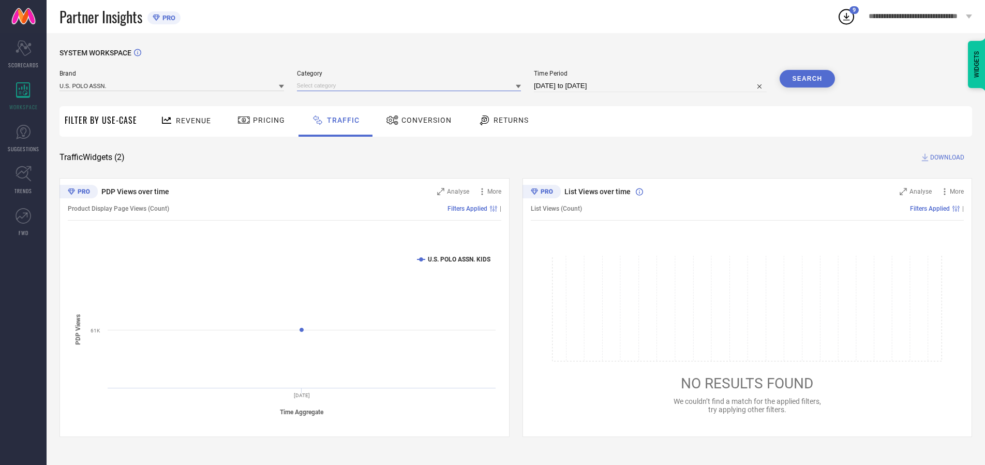
click at [411, 85] on input at bounding box center [409, 85] width 225 height 11
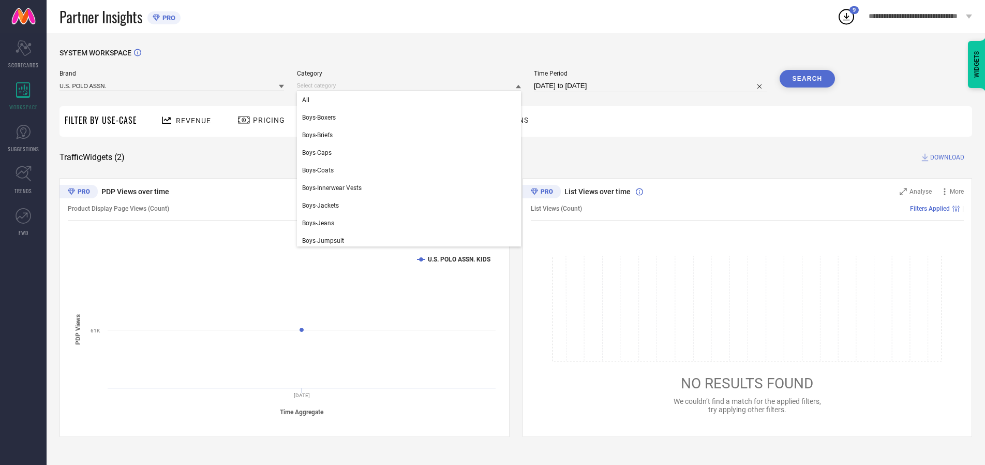
click at [411, 100] on div "All" at bounding box center [409, 100] width 225 height 18
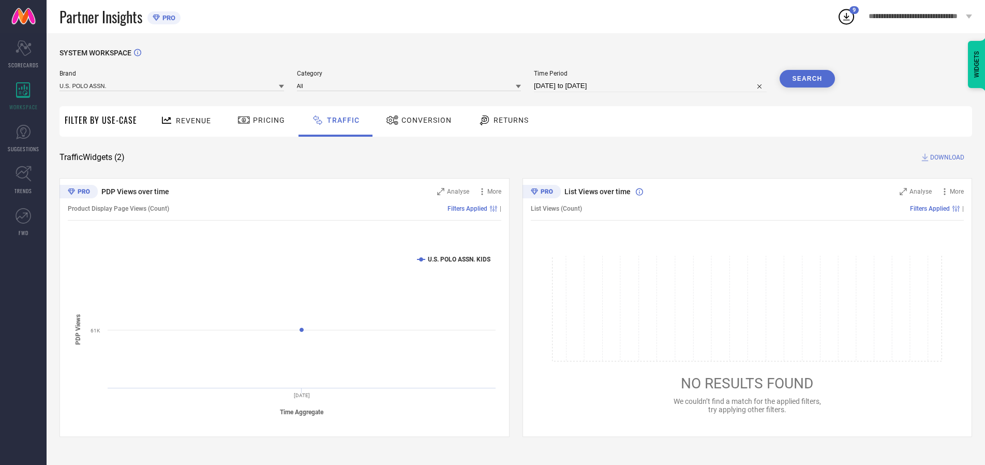
click at [807, 79] on button "Search" at bounding box center [808, 79] width 56 height 18
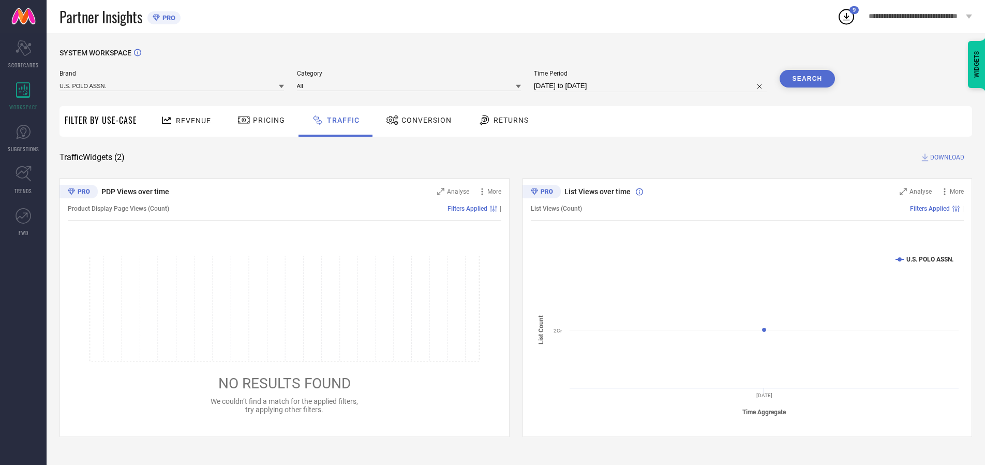
click at [946, 157] on span "DOWNLOAD" at bounding box center [947, 157] width 34 height 10
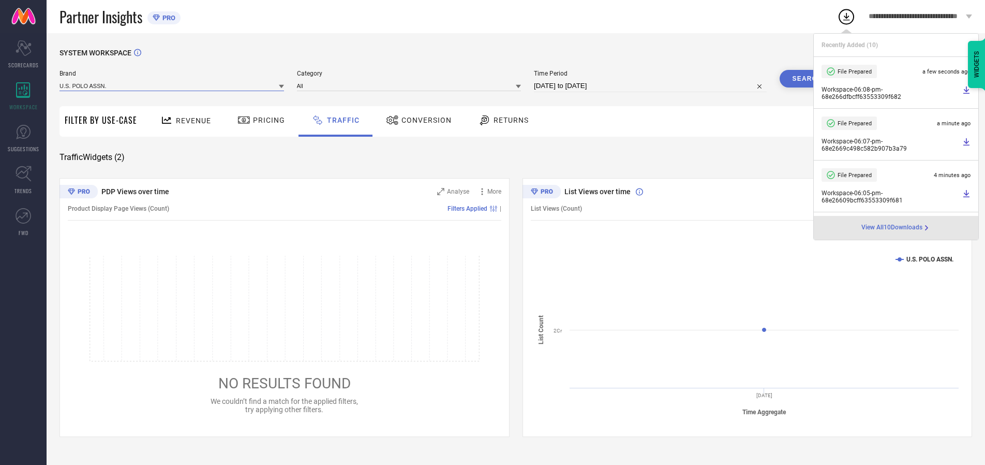
click at [172, 85] on input at bounding box center [172, 85] width 225 height 11
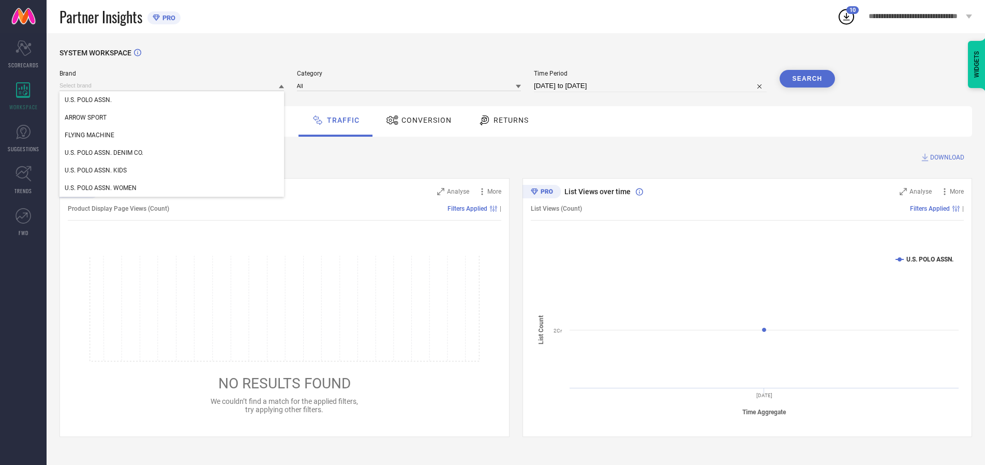
click at [172, 153] on div "U.S. POLO ASSN. DENIM CO." at bounding box center [172, 153] width 225 height 18
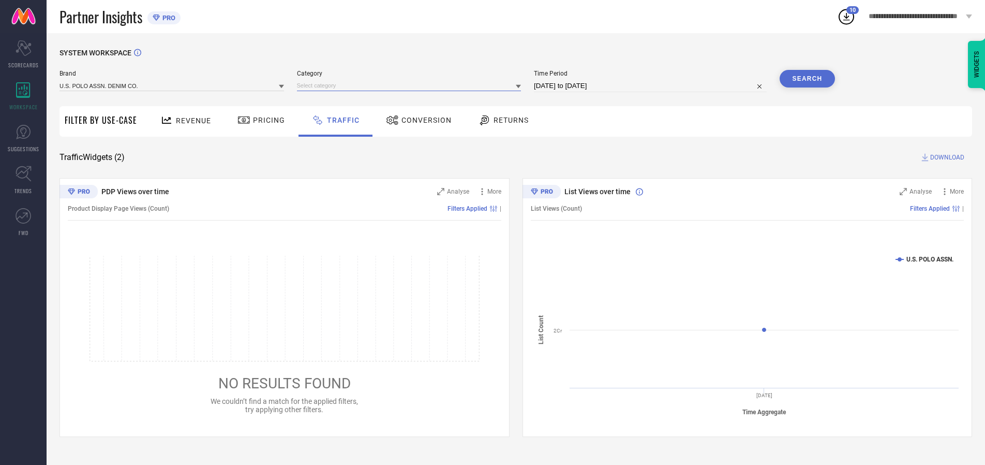
click at [411, 85] on input at bounding box center [409, 85] width 225 height 11
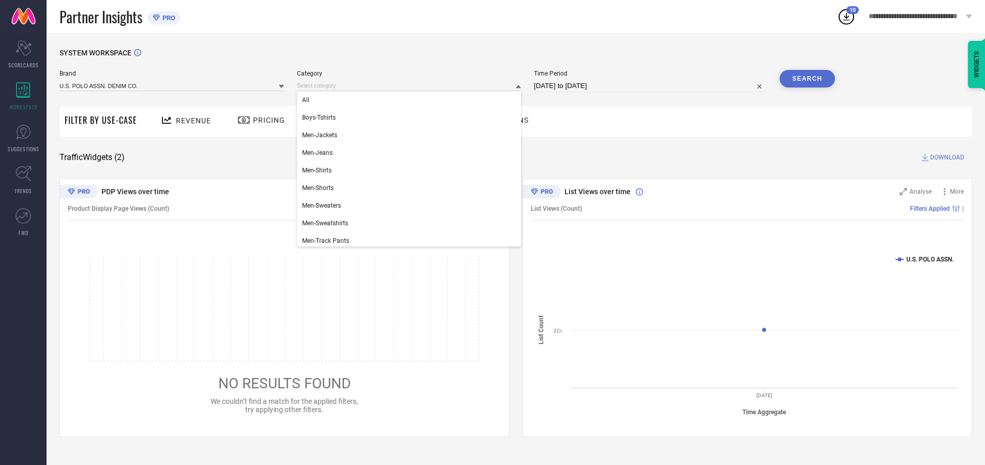
click at [411, 100] on div "All" at bounding box center [409, 100] width 225 height 18
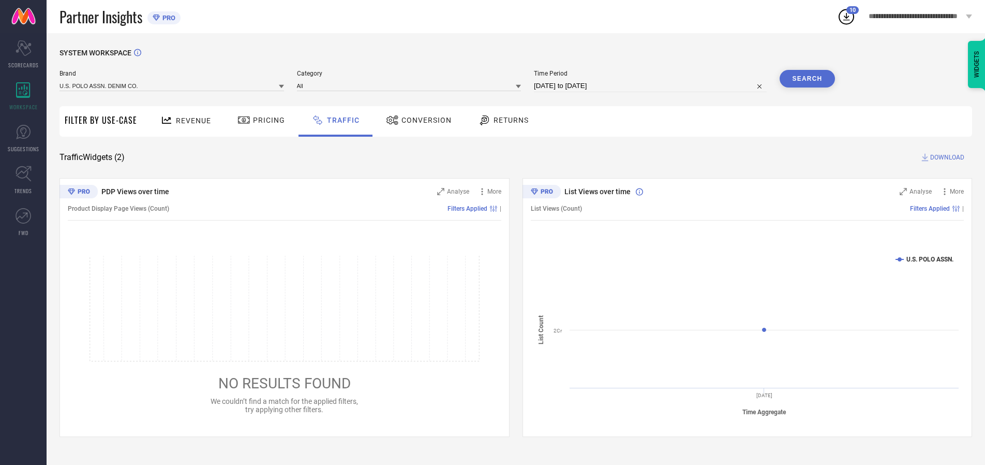
click at [807, 79] on button "Search" at bounding box center [808, 79] width 56 height 18
click at [946, 157] on span "DOWNLOAD" at bounding box center [947, 157] width 34 height 10
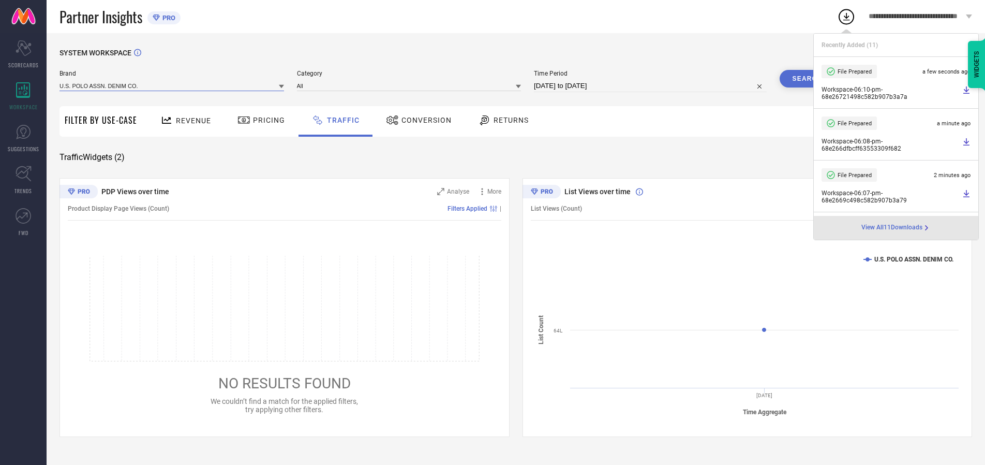
click at [172, 85] on input at bounding box center [172, 85] width 225 height 11
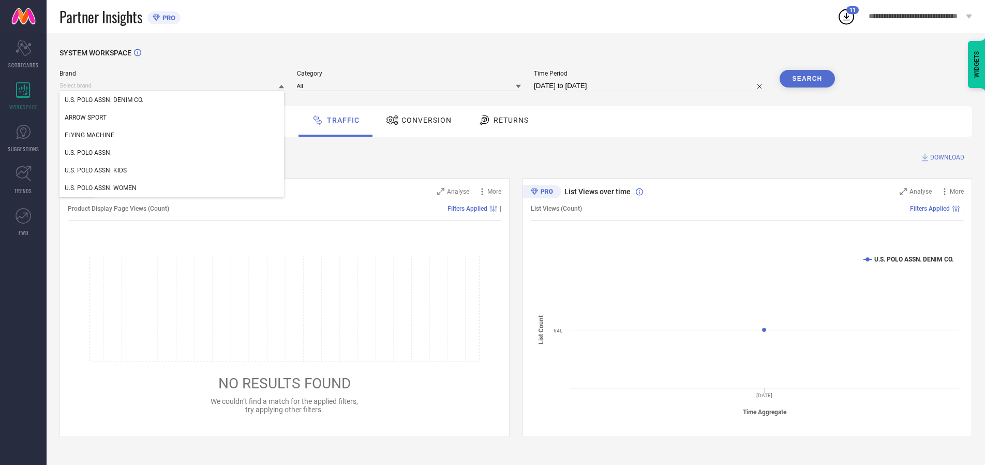
click at [172, 188] on div "U.S. POLO ASSN. WOMEN" at bounding box center [172, 188] width 225 height 18
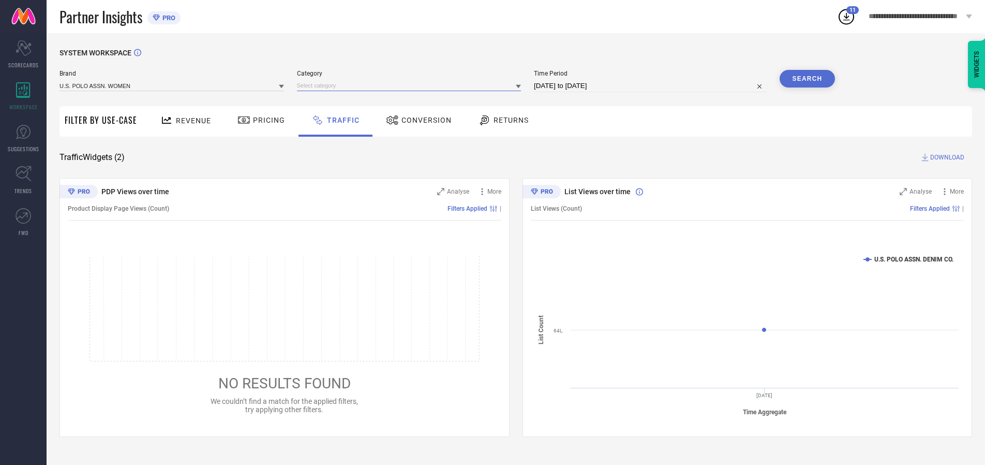
click at [411, 85] on input at bounding box center [409, 85] width 225 height 11
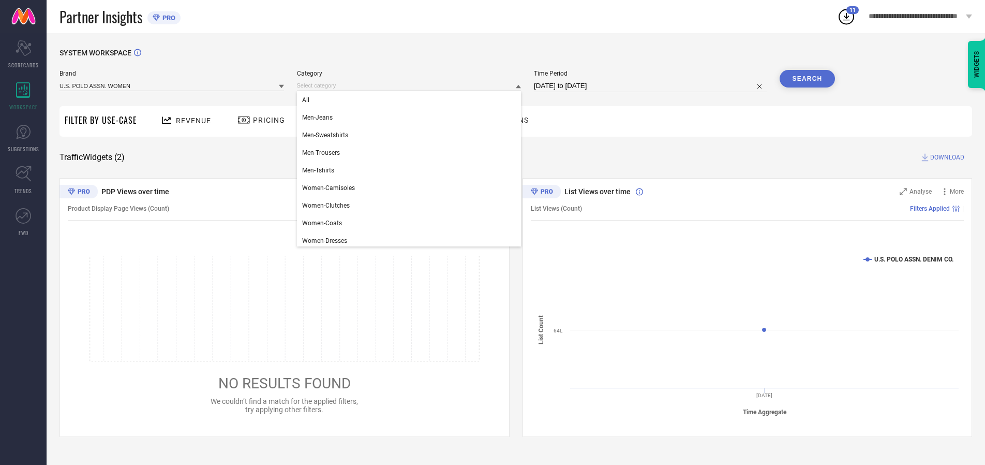
click at [411, 100] on div "All" at bounding box center [409, 100] width 225 height 18
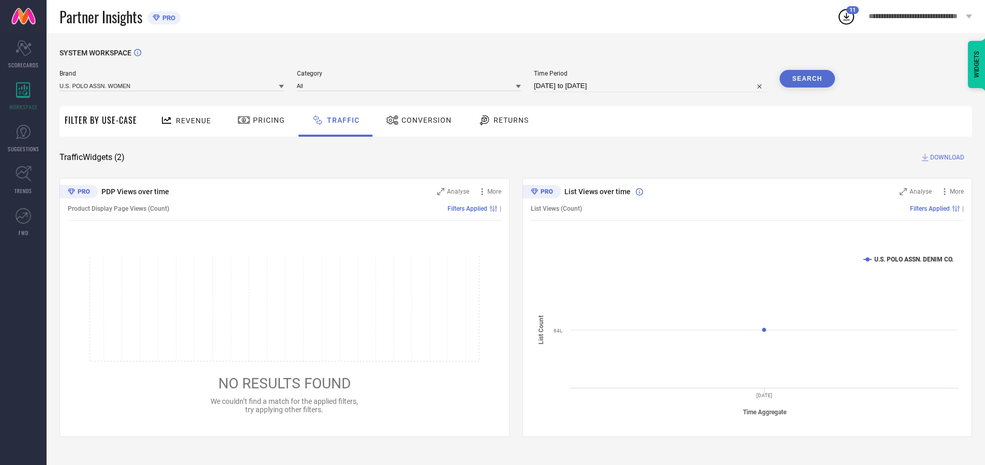
click at [807, 79] on button "Search" at bounding box center [808, 79] width 56 height 18
click at [946, 157] on span "DOWNLOAD" at bounding box center [947, 157] width 34 height 10
click at [652, 86] on input at bounding box center [650, 86] width 233 height 12
select select "9"
select select "2025"
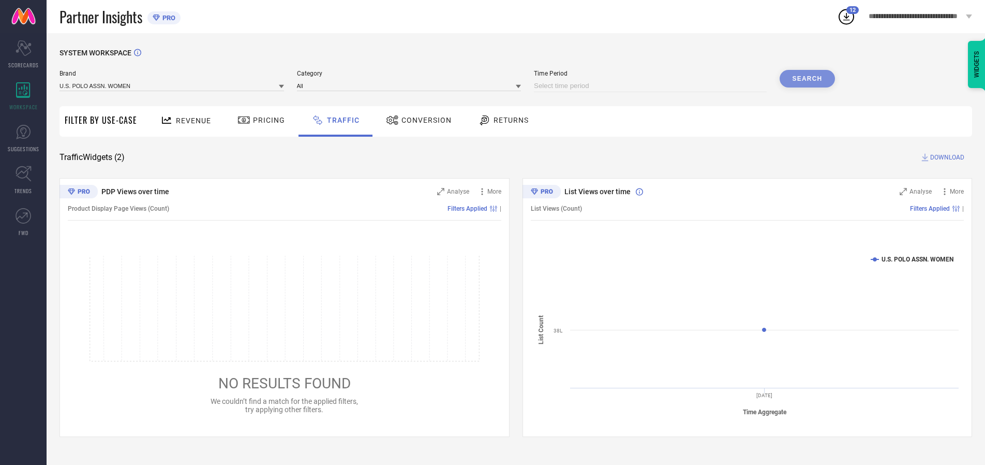
select select "10"
select select "2025"
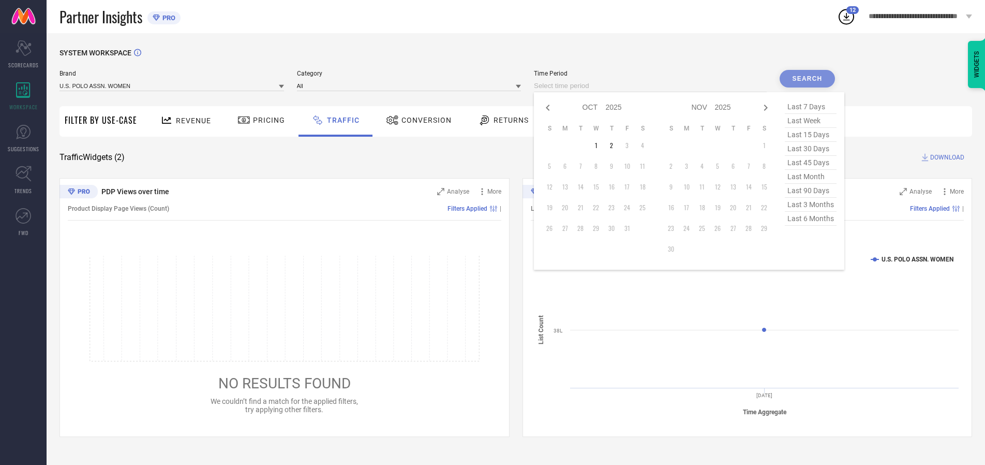
select select "8"
select select "2025"
select select "9"
select select "2025"
click at [584, 228] on td "30" at bounding box center [581, 228] width 16 height 16
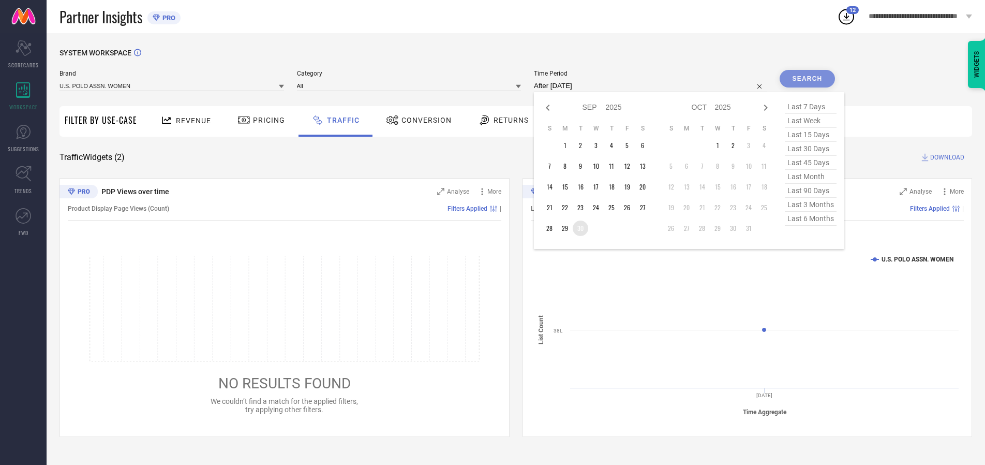
type input "[DATE] to [DATE]"
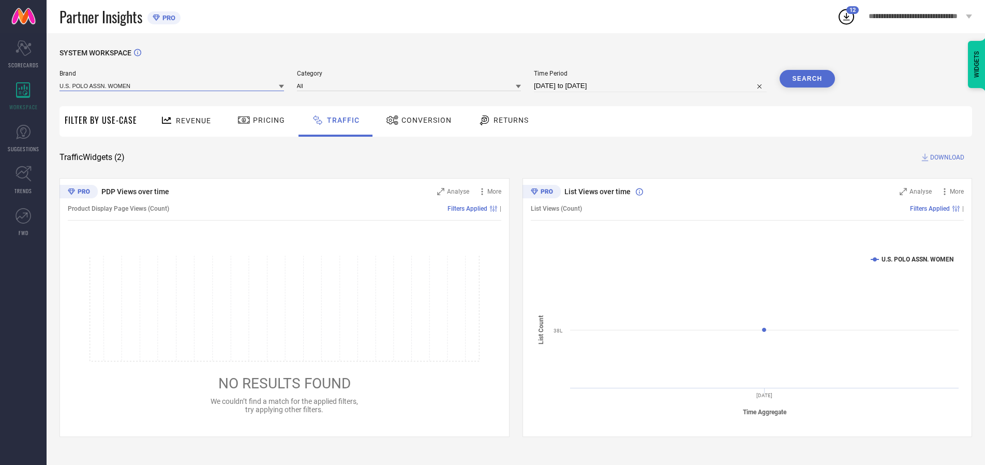
click at [172, 85] on input at bounding box center [172, 85] width 225 height 11
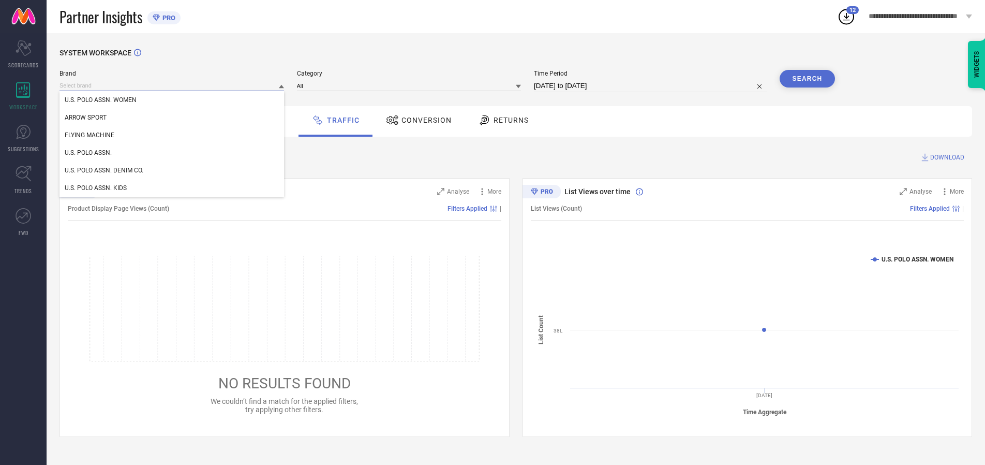
click at [172, 85] on input at bounding box center [172, 85] width 225 height 11
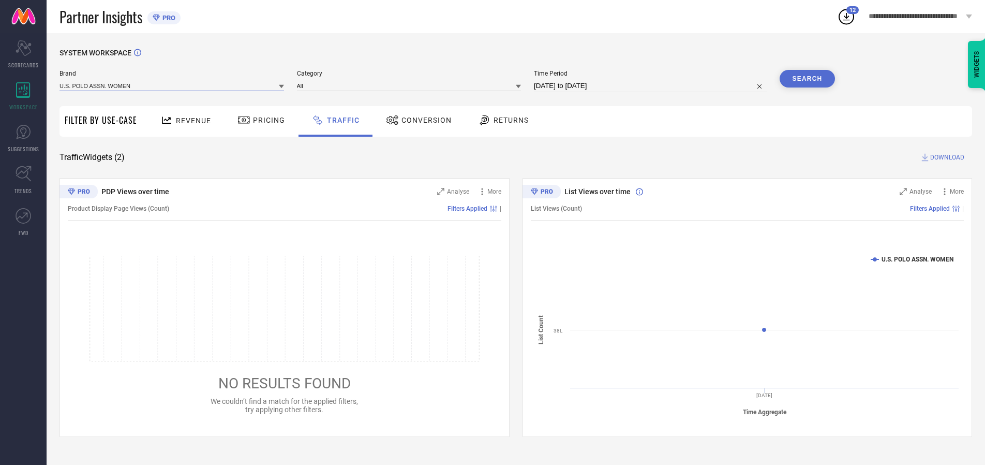
click at [172, 85] on input at bounding box center [172, 85] width 225 height 11
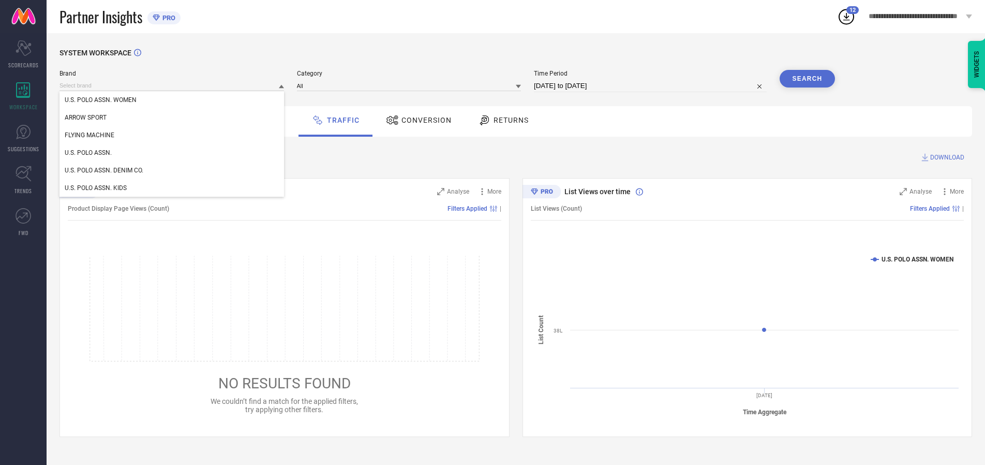
click at [172, 100] on div "U.S. POLO ASSN. WOMEN" at bounding box center [172, 100] width 225 height 18
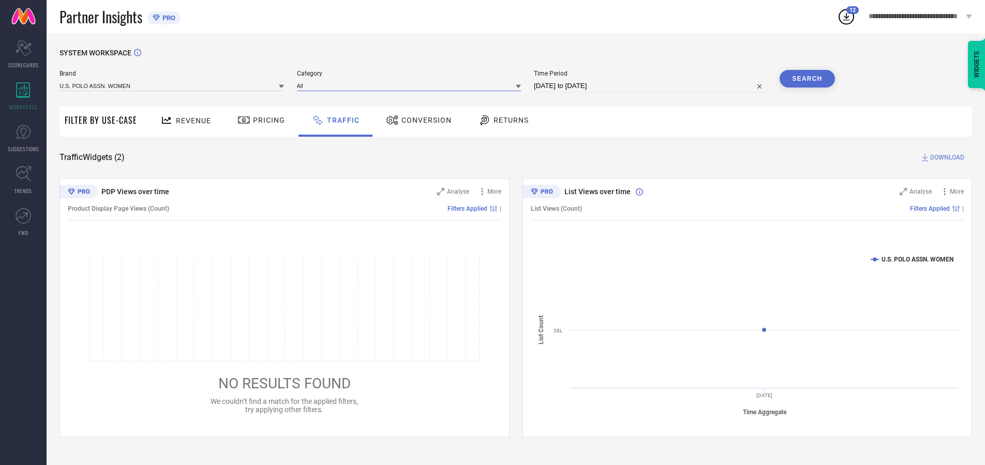
click at [411, 85] on input at bounding box center [409, 85] width 225 height 11
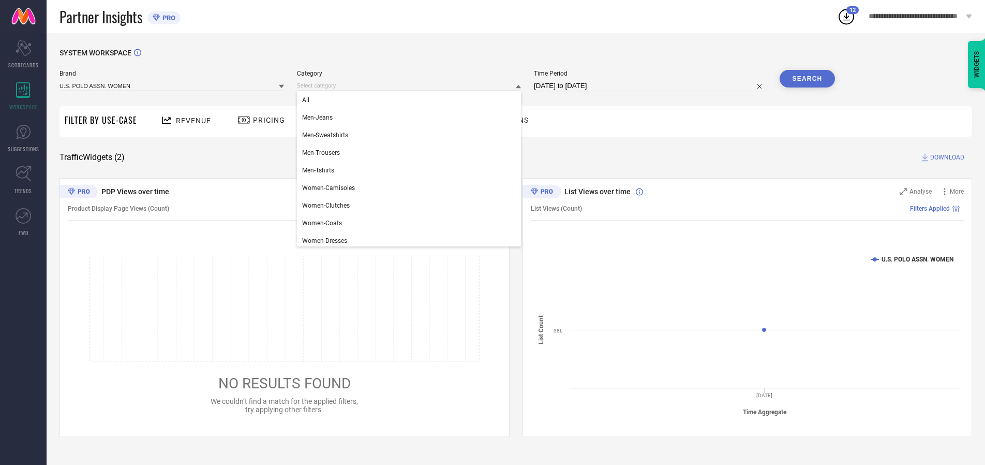
click at [411, 100] on div "All" at bounding box center [409, 100] width 225 height 18
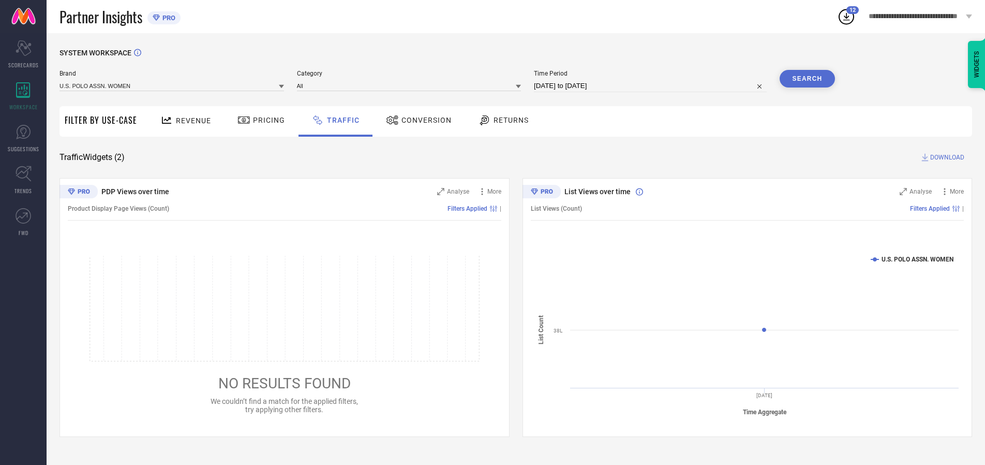
click at [807, 79] on button "Search" at bounding box center [808, 79] width 56 height 18
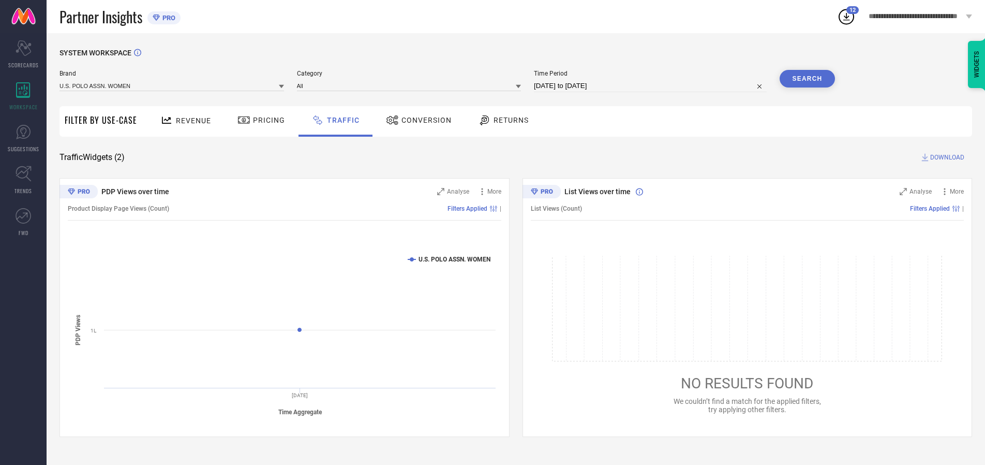
click at [946, 157] on span "DOWNLOAD" at bounding box center [947, 157] width 34 height 10
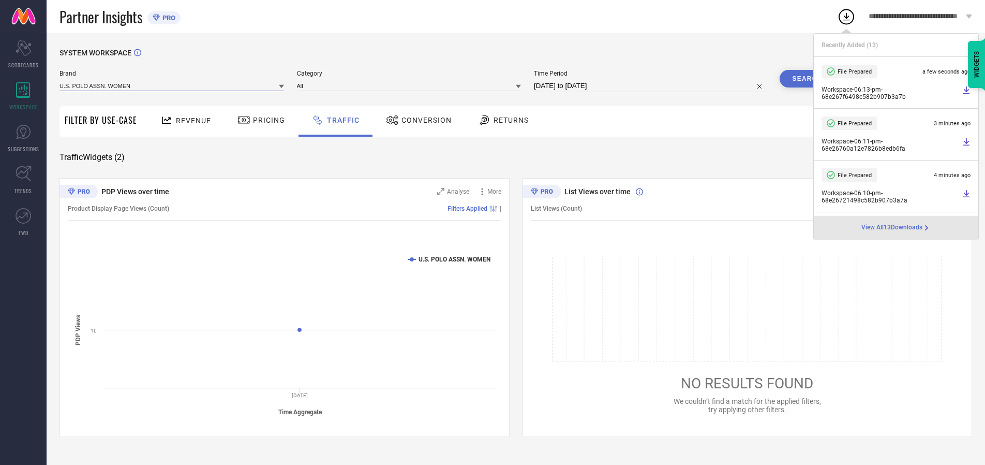
click at [172, 85] on input at bounding box center [172, 85] width 225 height 11
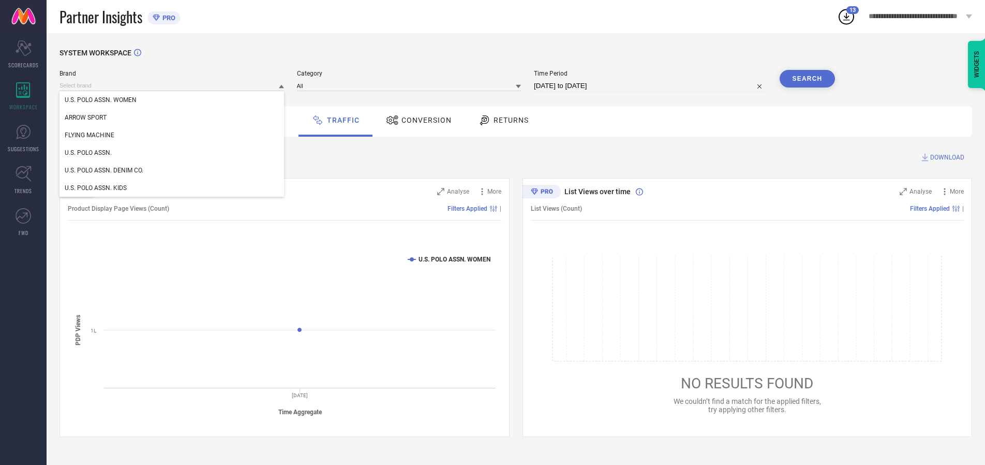
click at [172, 153] on div "U.S. POLO ASSN." at bounding box center [172, 153] width 225 height 18
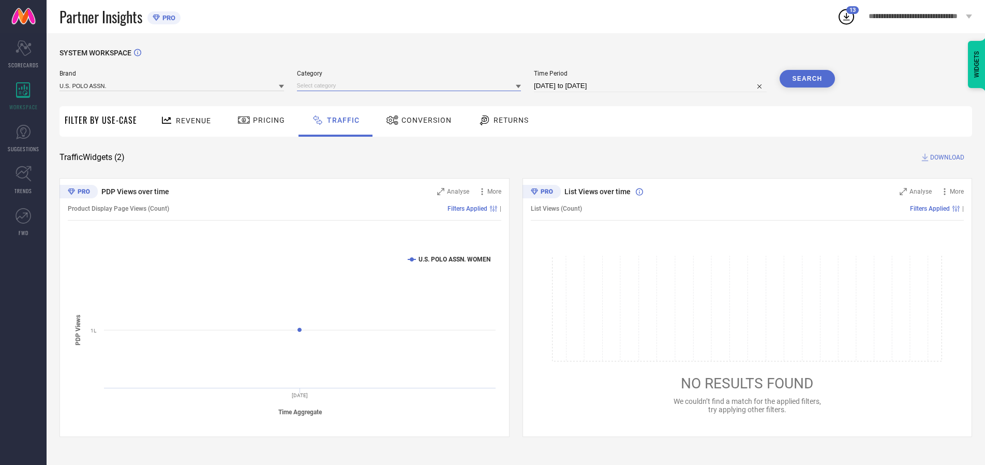
click at [411, 85] on input at bounding box center [409, 85] width 225 height 11
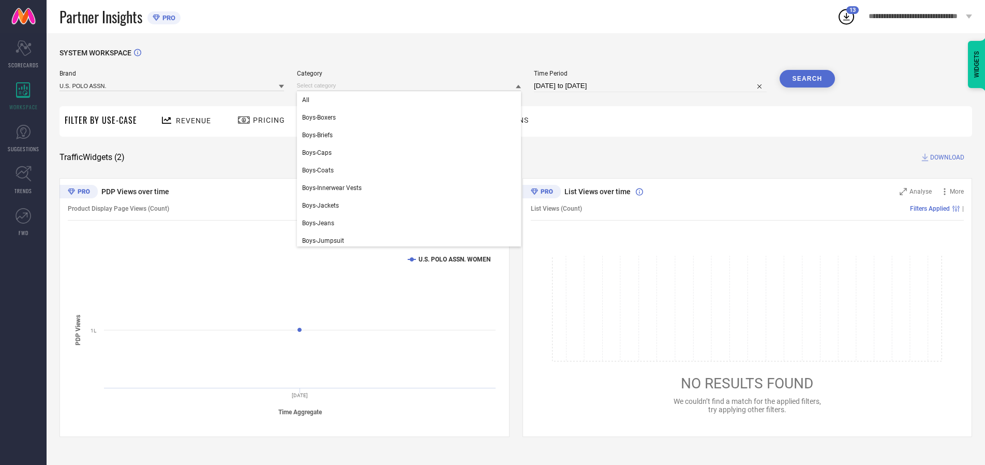
click at [411, 100] on div "All" at bounding box center [409, 100] width 225 height 18
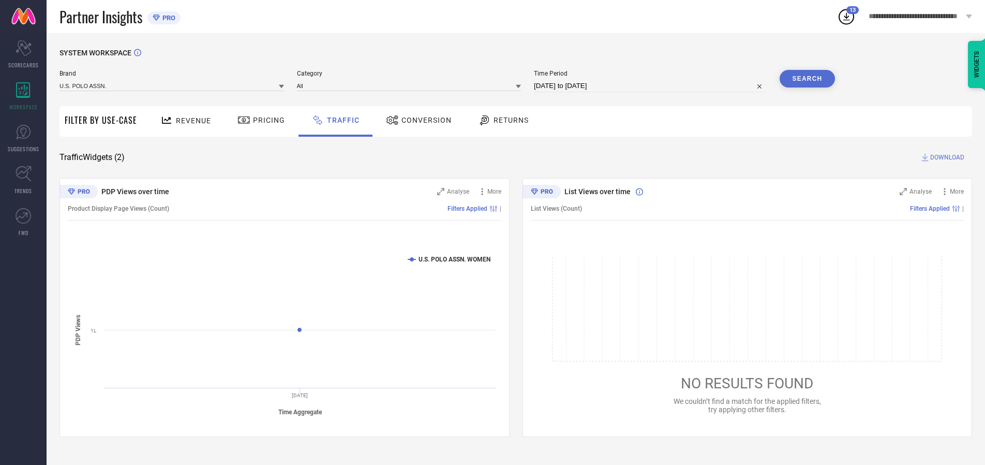
click at [807, 79] on button "Search" at bounding box center [808, 79] width 56 height 18
click at [946, 157] on span "DOWNLOAD" at bounding box center [947, 157] width 34 height 10
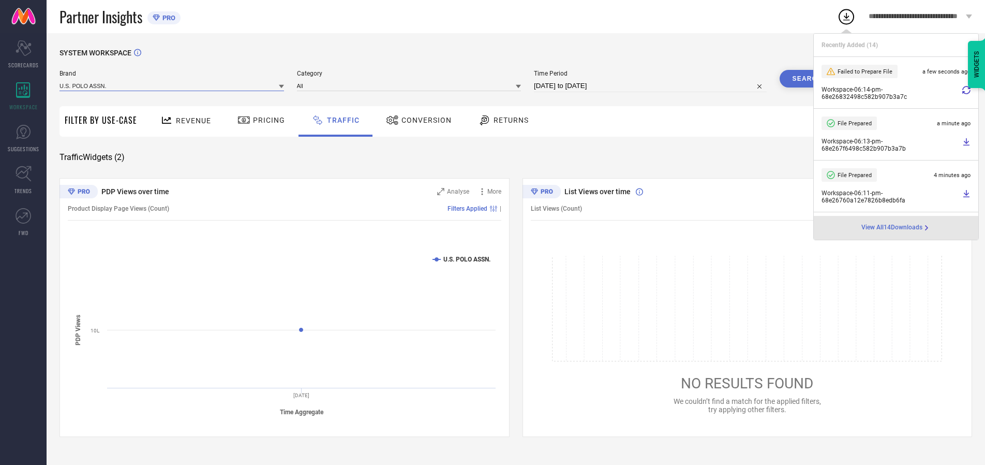
click at [172, 85] on input at bounding box center [172, 85] width 225 height 11
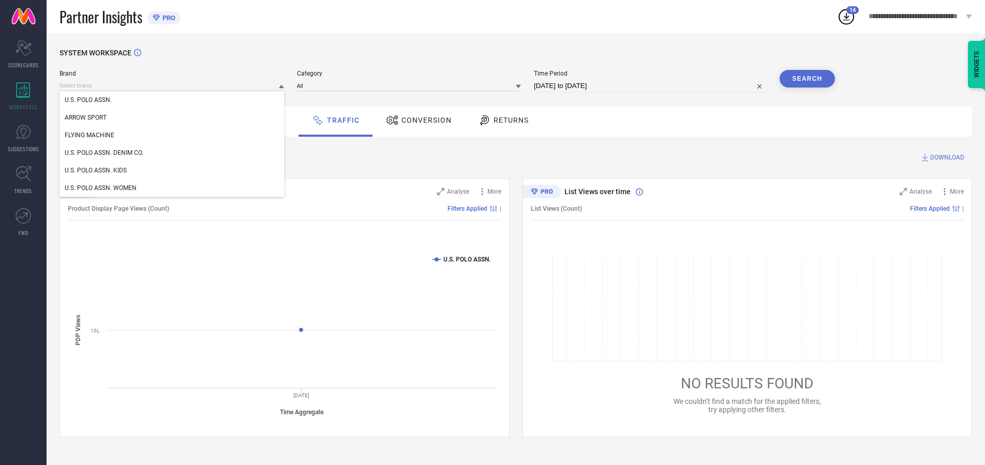
click at [172, 153] on div "U.S. POLO ASSN. DENIM CO." at bounding box center [172, 153] width 225 height 18
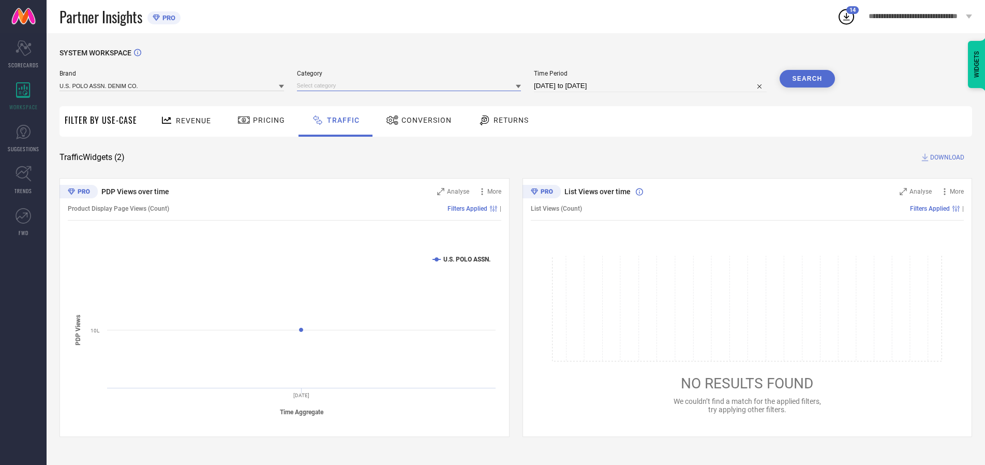
click at [411, 85] on input at bounding box center [409, 85] width 225 height 11
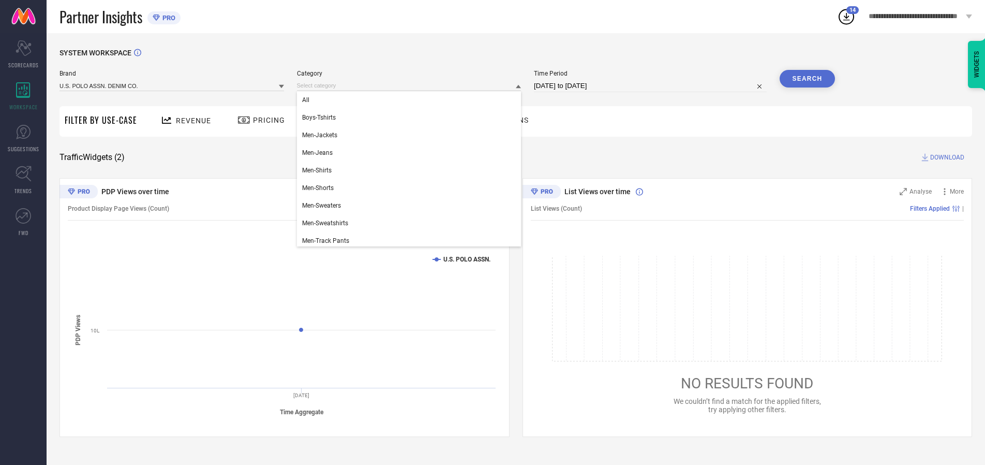
click at [411, 100] on div "All" at bounding box center [409, 100] width 225 height 18
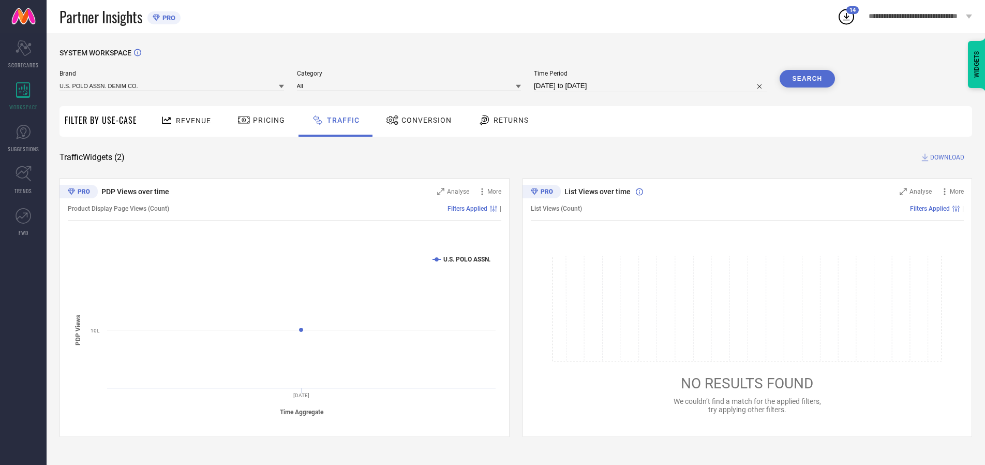
click at [807, 79] on button "Search" at bounding box center [808, 79] width 56 height 18
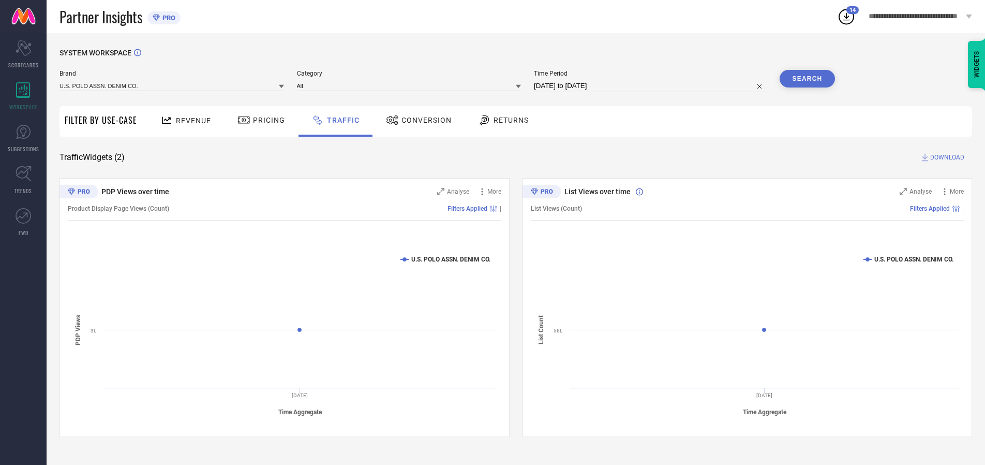
click at [946, 157] on span "DOWNLOAD" at bounding box center [947, 157] width 34 height 10
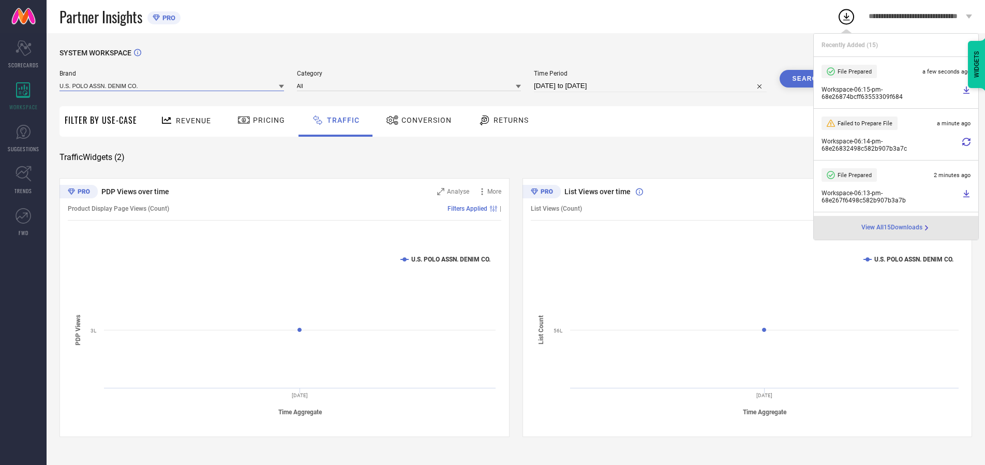
click at [172, 85] on input at bounding box center [172, 85] width 225 height 11
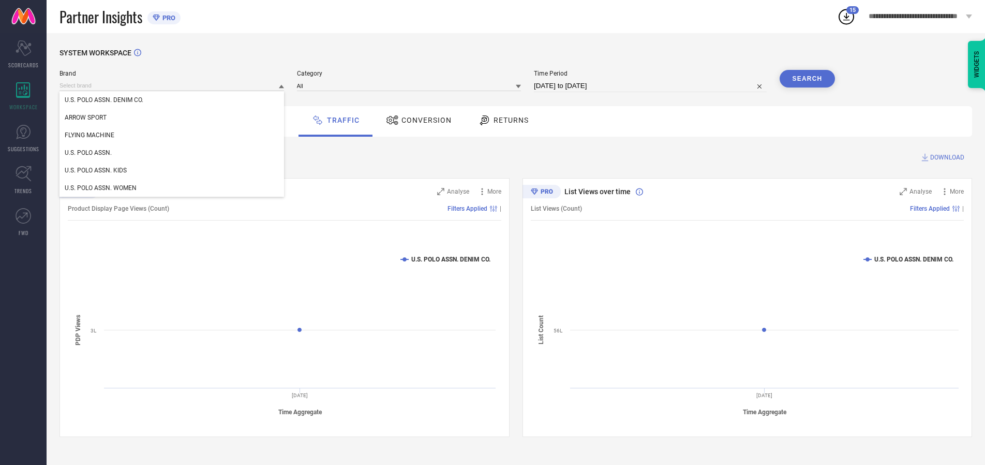
click at [172, 170] on div "U.S. POLO ASSN. KIDS" at bounding box center [172, 170] width 225 height 18
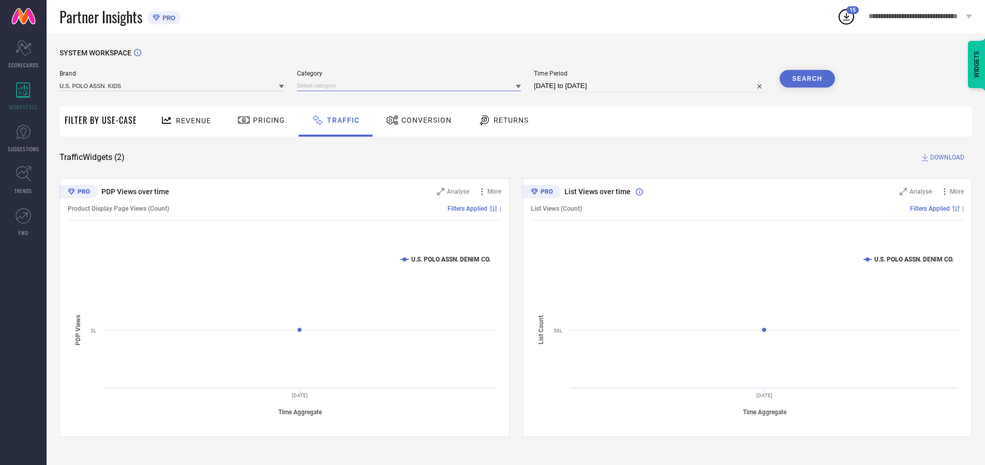
click at [411, 85] on input at bounding box center [409, 85] width 225 height 11
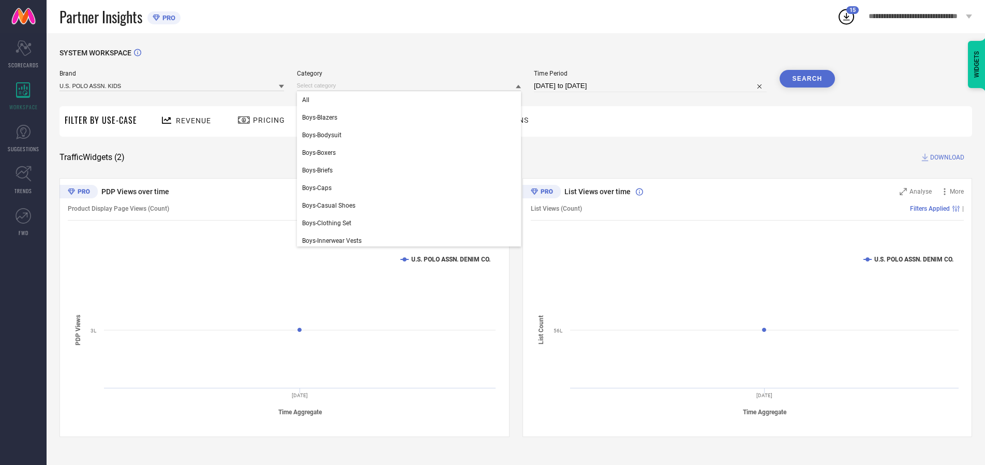
click at [411, 100] on div "All" at bounding box center [409, 100] width 225 height 18
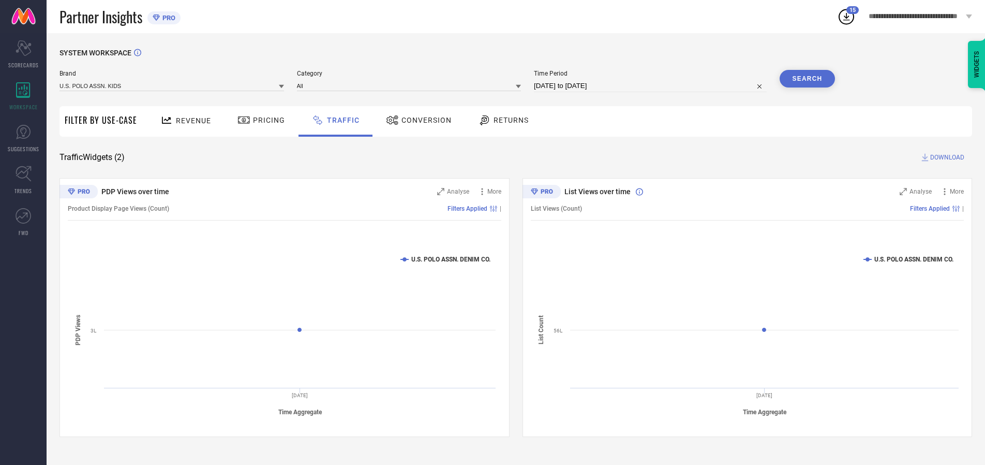
click at [807, 79] on button "Search" at bounding box center [808, 79] width 56 height 18
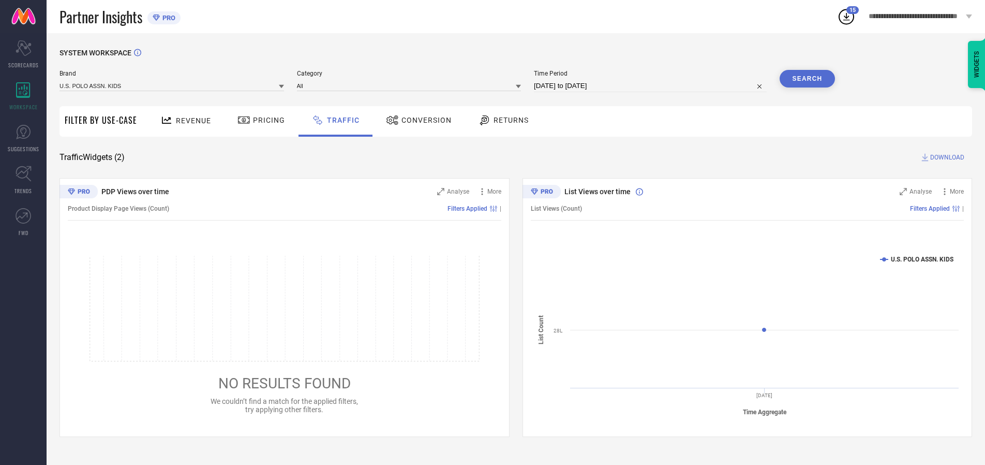
click at [946, 157] on span "DOWNLOAD" at bounding box center [947, 157] width 34 height 10
click at [652, 86] on input at bounding box center [650, 86] width 233 height 12
select select "9"
select select "2025"
select select "10"
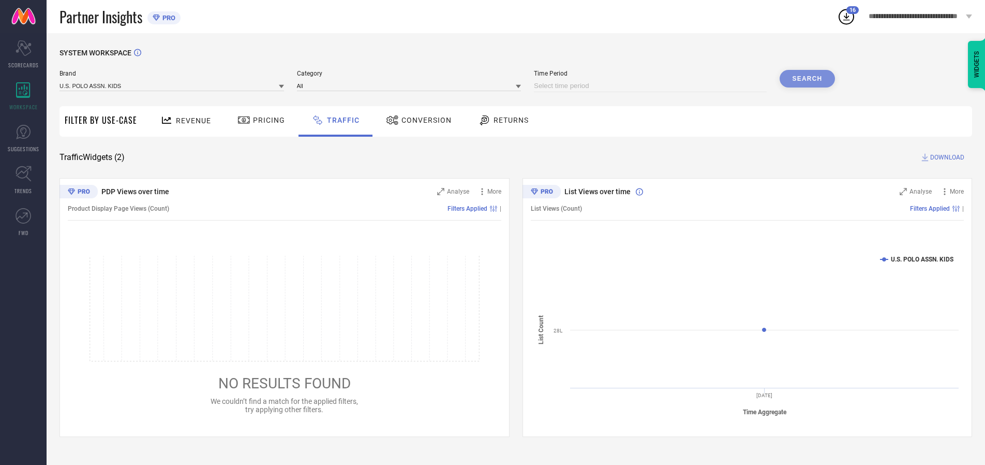
select select "2025"
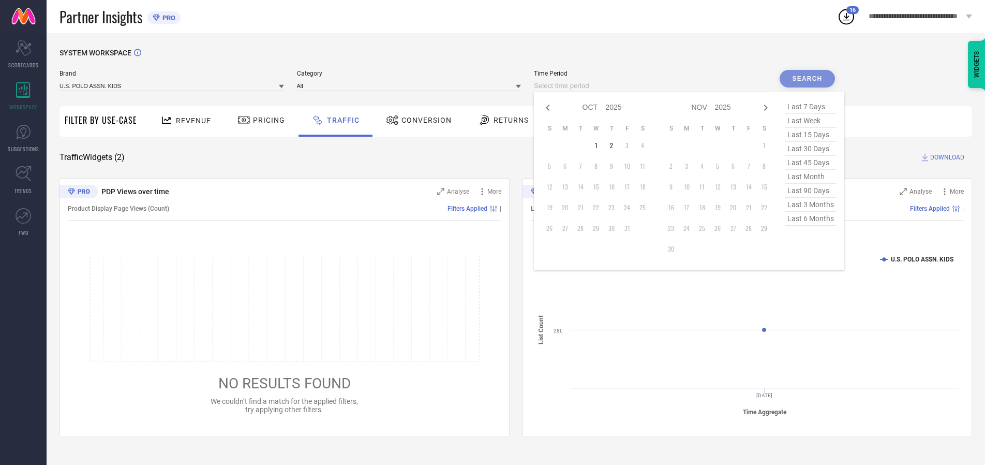
click at [599, 145] on td "1" at bounding box center [596, 146] width 16 height 16
type input "[DATE] to [DATE]"
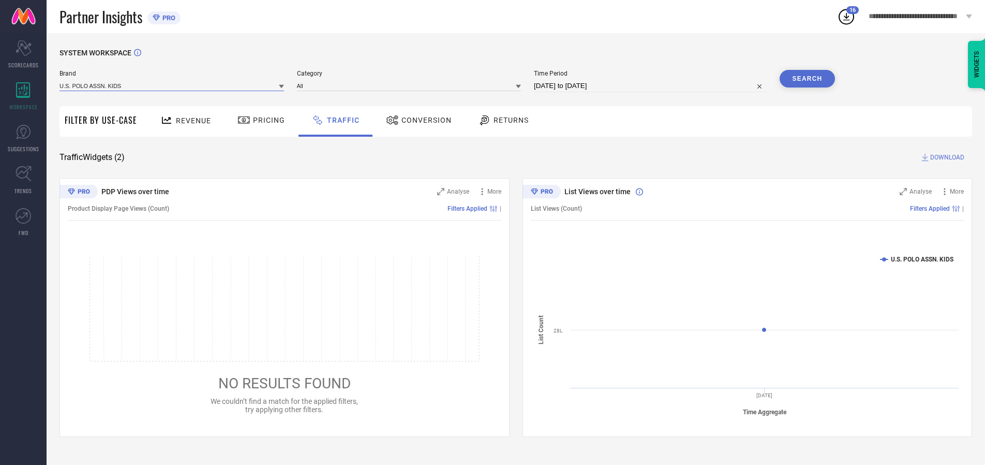
click at [172, 85] on input at bounding box center [172, 85] width 225 height 11
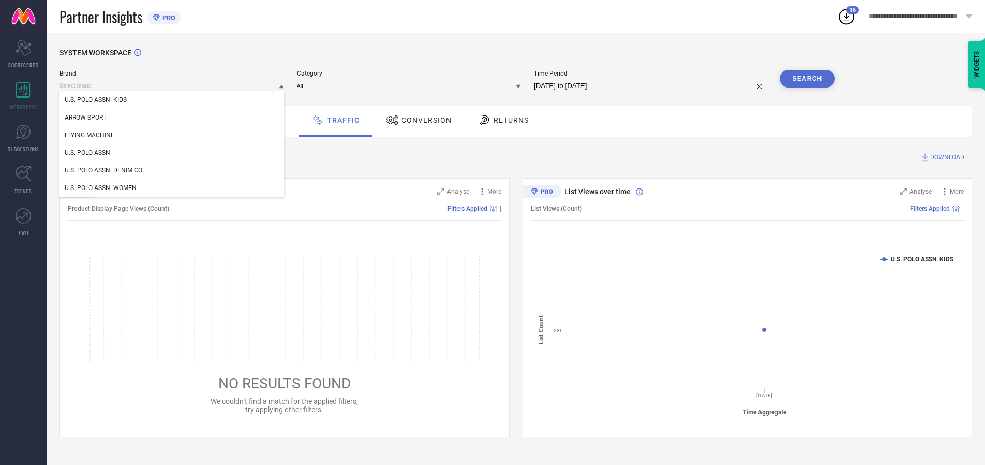
click at [172, 85] on input at bounding box center [172, 85] width 225 height 11
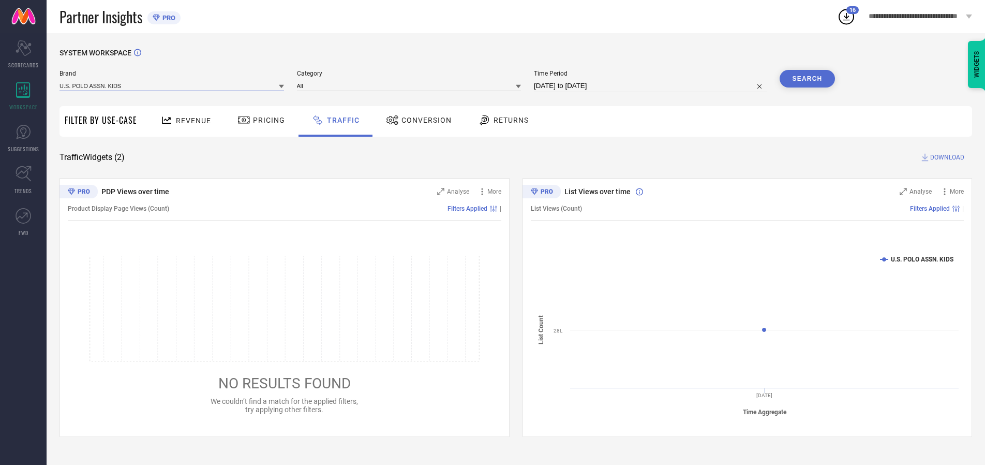
click at [172, 85] on input at bounding box center [172, 85] width 225 height 11
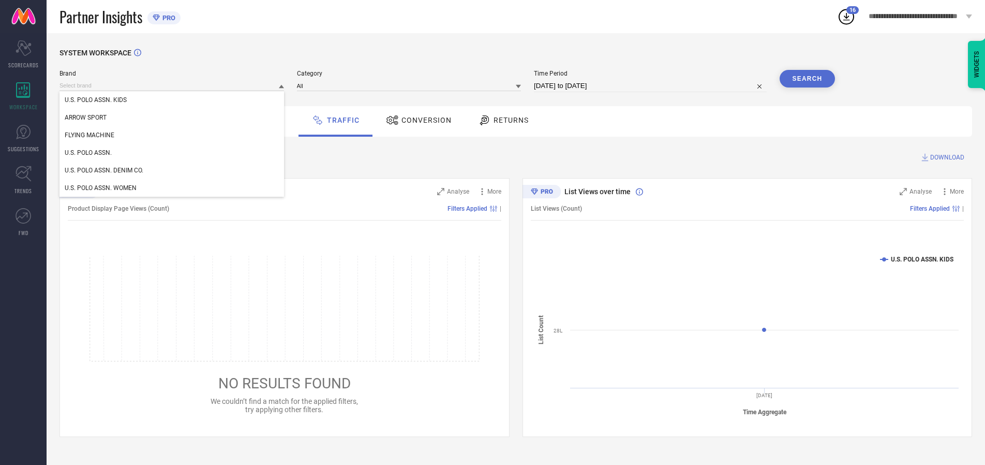
click at [172, 100] on div "U.S. POLO ASSN. KIDS" at bounding box center [172, 100] width 225 height 18
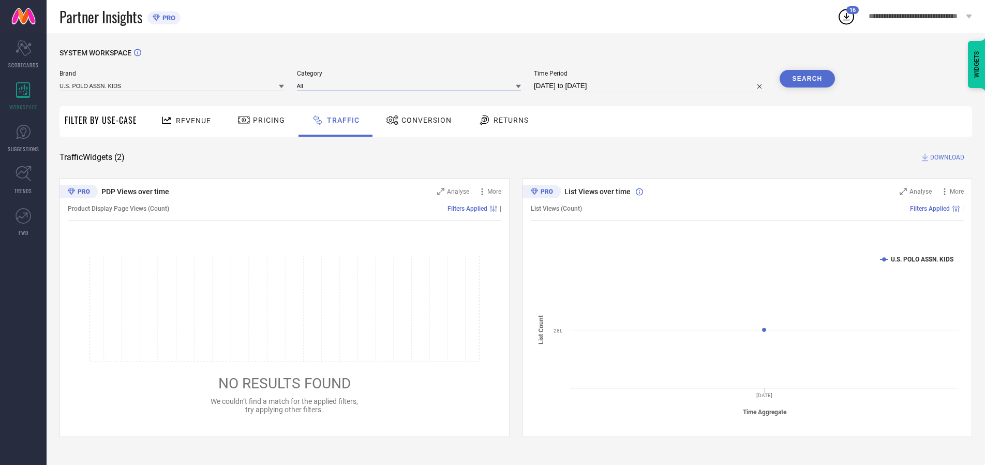
click at [411, 85] on input at bounding box center [409, 85] width 225 height 11
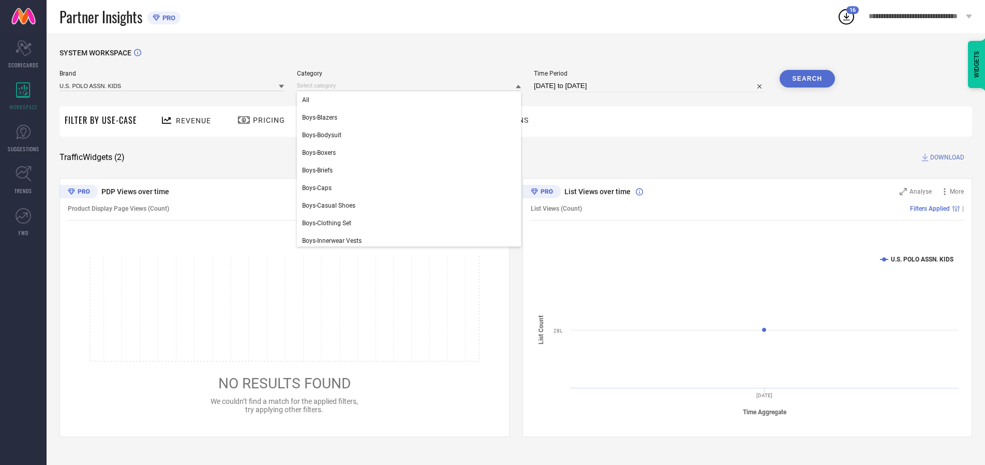
click at [411, 100] on div "All" at bounding box center [409, 100] width 225 height 18
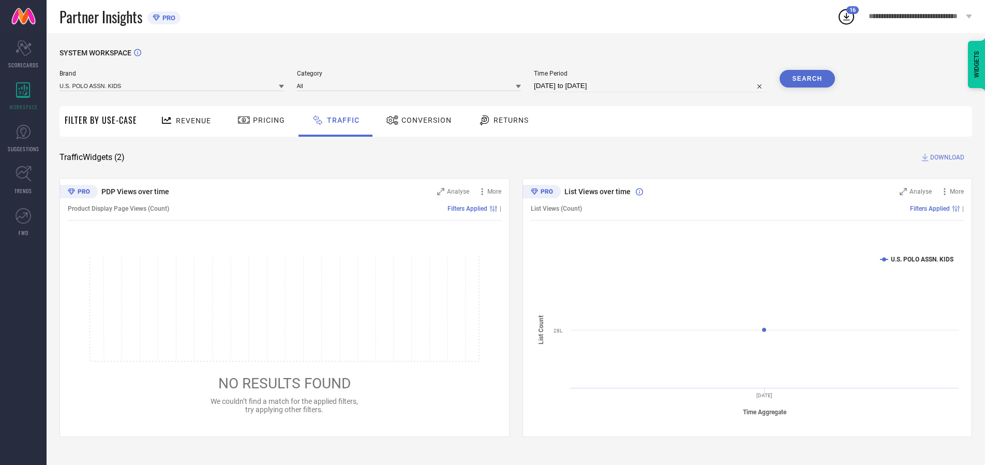
click at [807, 79] on button "Search" at bounding box center [808, 79] width 56 height 18
click at [946, 157] on span "DOWNLOAD" at bounding box center [947, 157] width 34 height 10
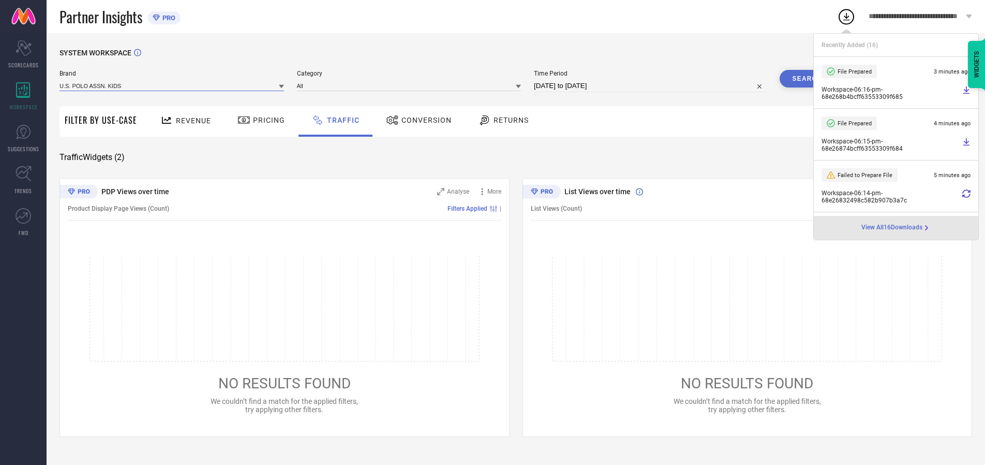
click at [172, 85] on input at bounding box center [172, 85] width 225 height 11
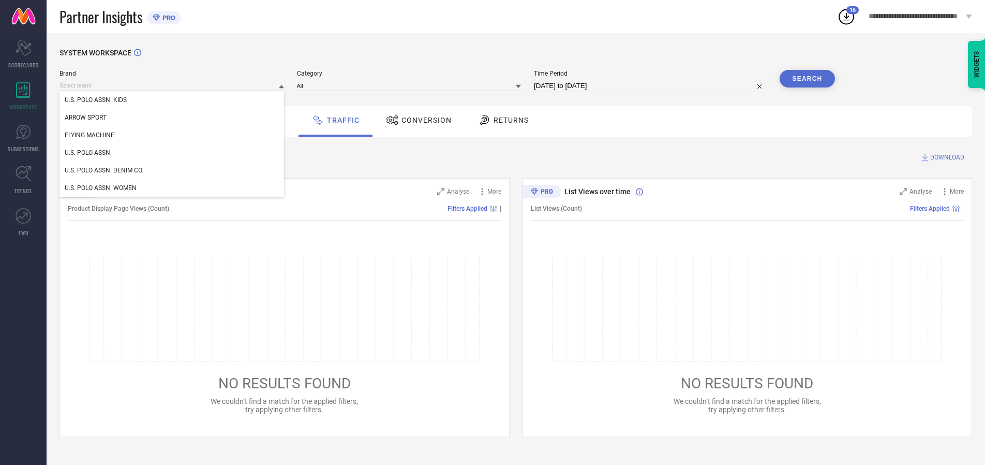
click at [172, 153] on div "U.S. POLO ASSN." at bounding box center [172, 153] width 225 height 18
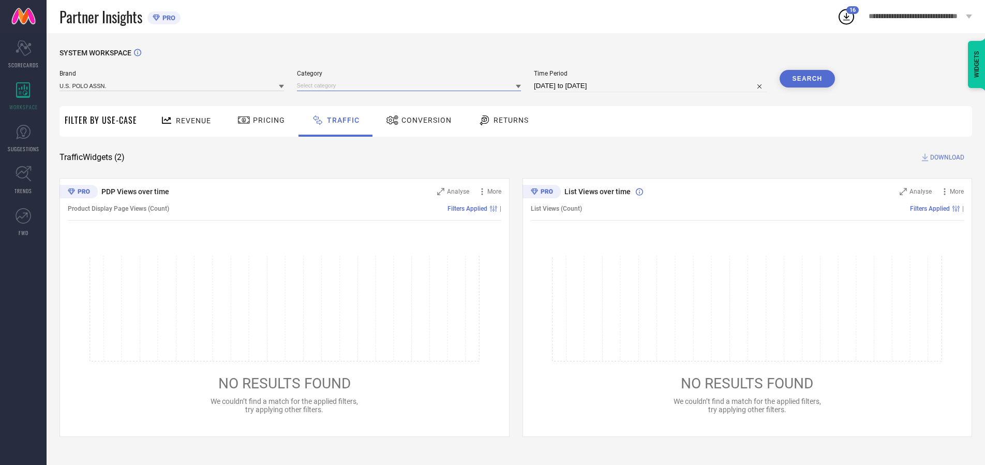
click at [411, 85] on input at bounding box center [409, 85] width 225 height 11
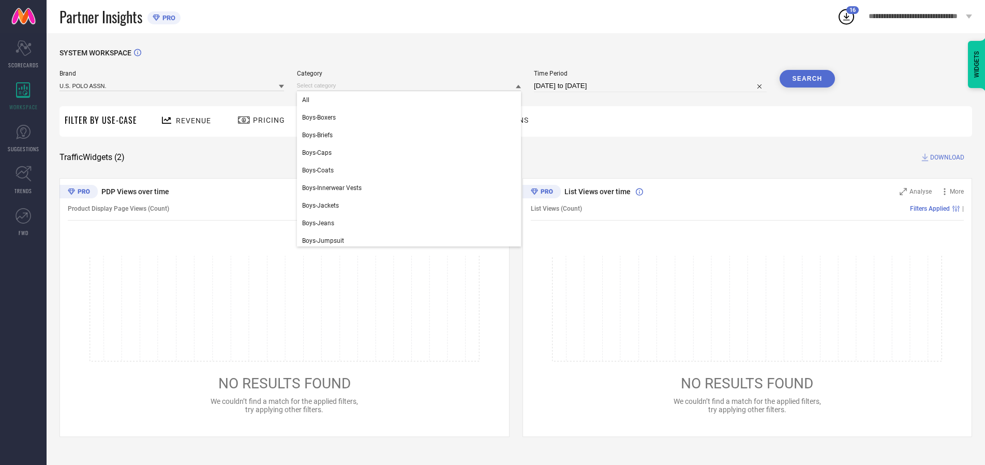
click at [411, 100] on div "All" at bounding box center [409, 100] width 225 height 18
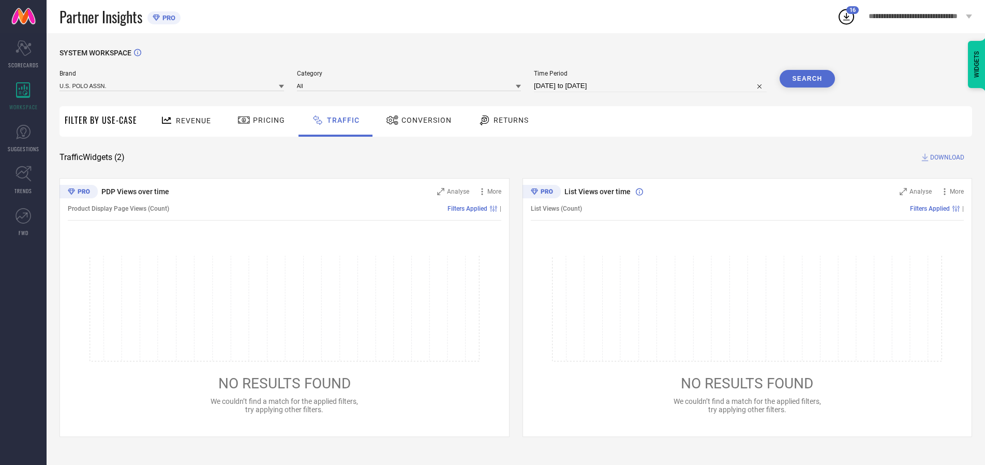
click at [807, 79] on button "Search" at bounding box center [808, 79] width 56 height 18
click at [946, 157] on span "DOWNLOAD" at bounding box center [947, 157] width 34 height 10
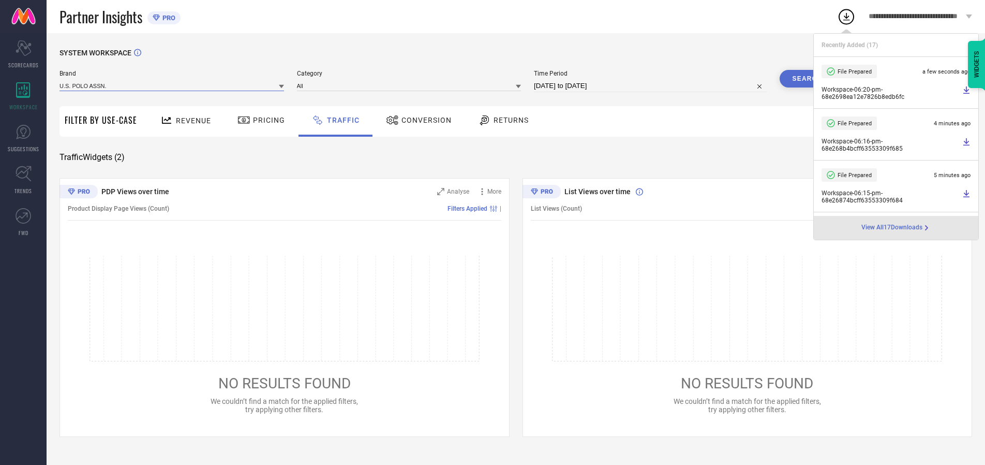
click at [172, 85] on input at bounding box center [172, 85] width 225 height 11
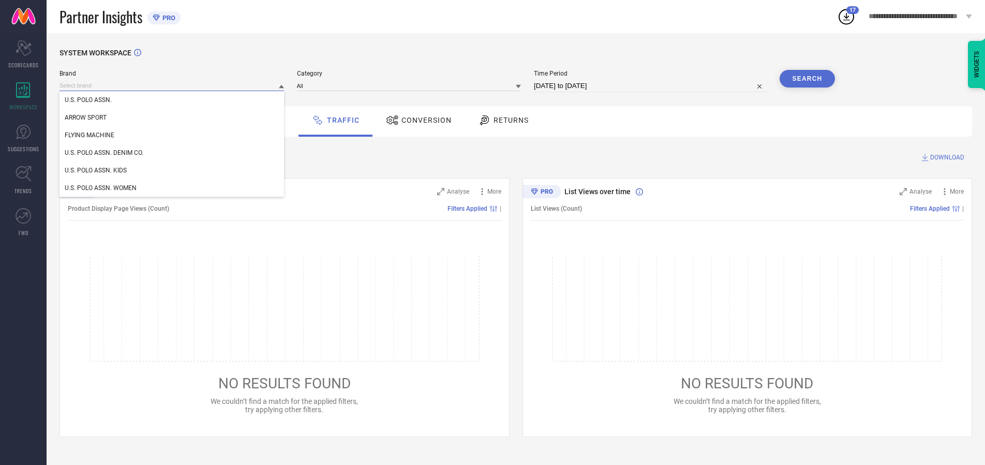
click at [172, 153] on div "U.S. POLO ASSN. DENIM CO." at bounding box center [172, 153] width 225 height 18
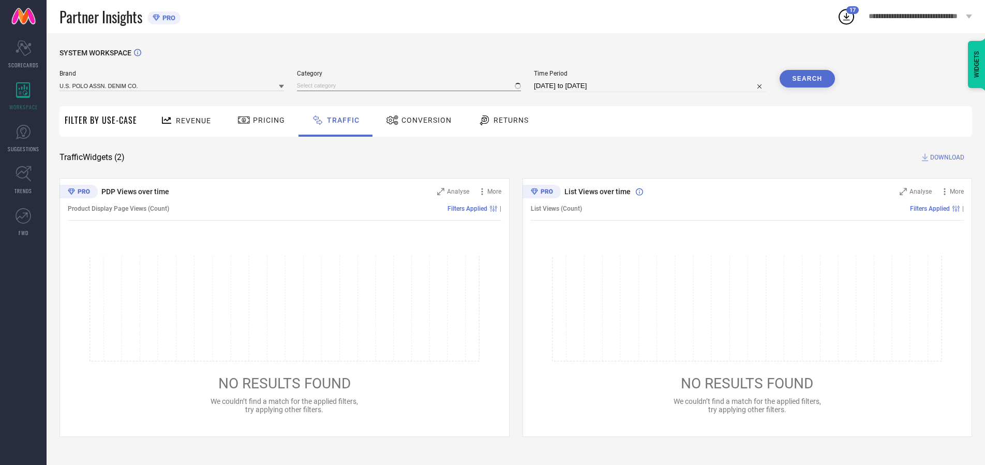
click at [411, 85] on input at bounding box center [409, 85] width 225 height 11
